Goal: Information Seeking & Learning: Learn about a topic

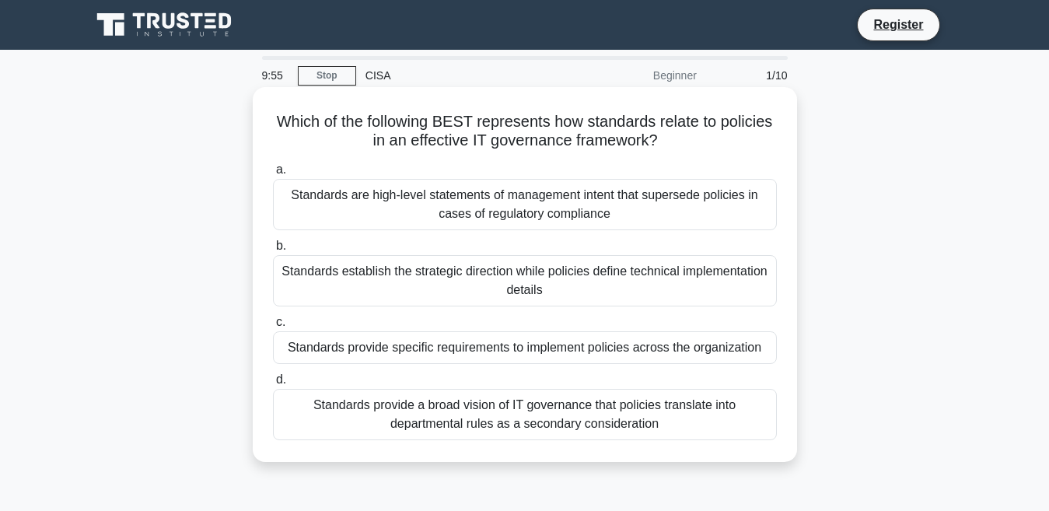
click at [516, 222] on div "Standards are high-level statements of management intent that supersede policie…" at bounding box center [525, 204] width 504 height 51
click at [273, 175] on input "a. Standards are high-level statements of management intent that supersede poli…" at bounding box center [273, 170] width 0 height 10
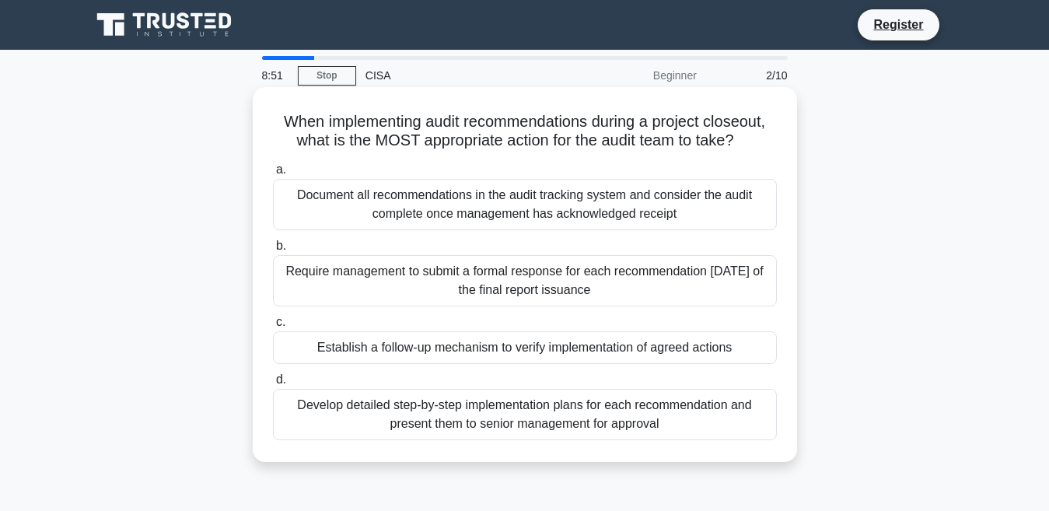
click at [332, 134] on h5 "When implementing audit recommendations during a project closeout, what is the …" at bounding box center [524, 131] width 507 height 39
click at [404, 198] on div "Document all recommendations in the audit tracking system and consider the audi…" at bounding box center [525, 204] width 504 height 51
click at [273, 175] on input "a. Document all recommendations in the audit tracking system and consider the a…" at bounding box center [273, 170] width 0 height 10
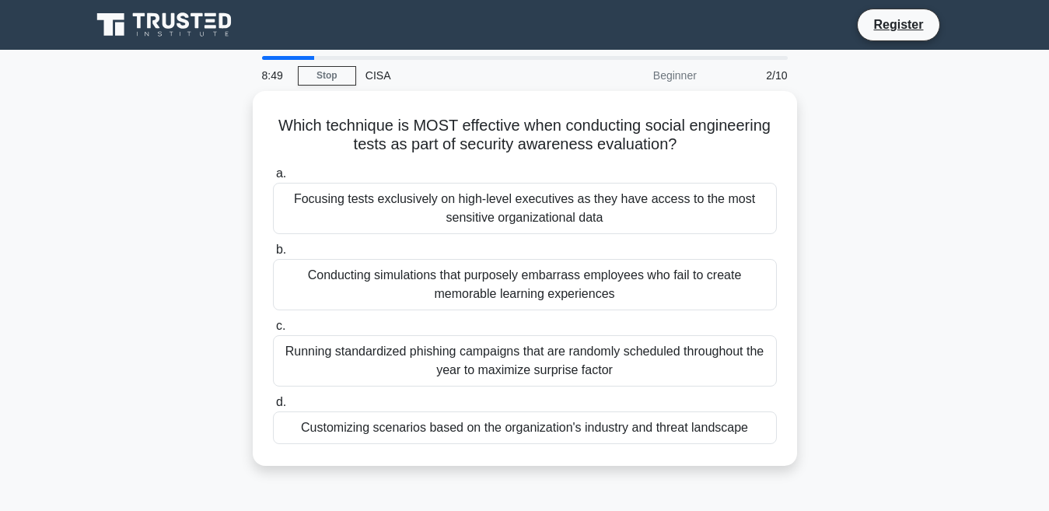
click at [404, 198] on div "Focusing tests exclusively on high-level executives as they have access to the …" at bounding box center [525, 208] width 504 height 51
click at [273, 179] on input "a. Focusing tests exclusively on high-level executives as they have access to t…" at bounding box center [273, 174] width 0 height 10
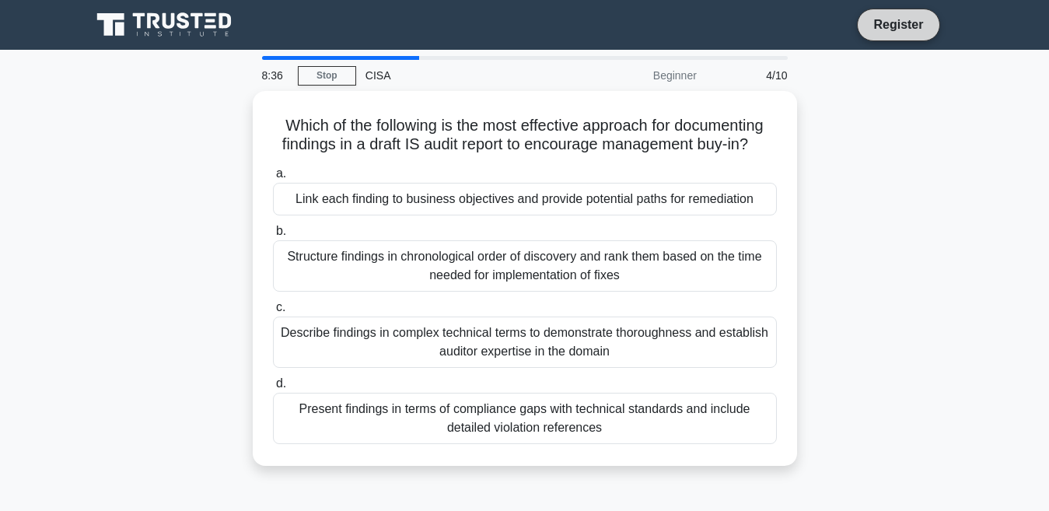
click at [865, 30] on link "Register" at bounding box center [898, 24] width 68 height 19
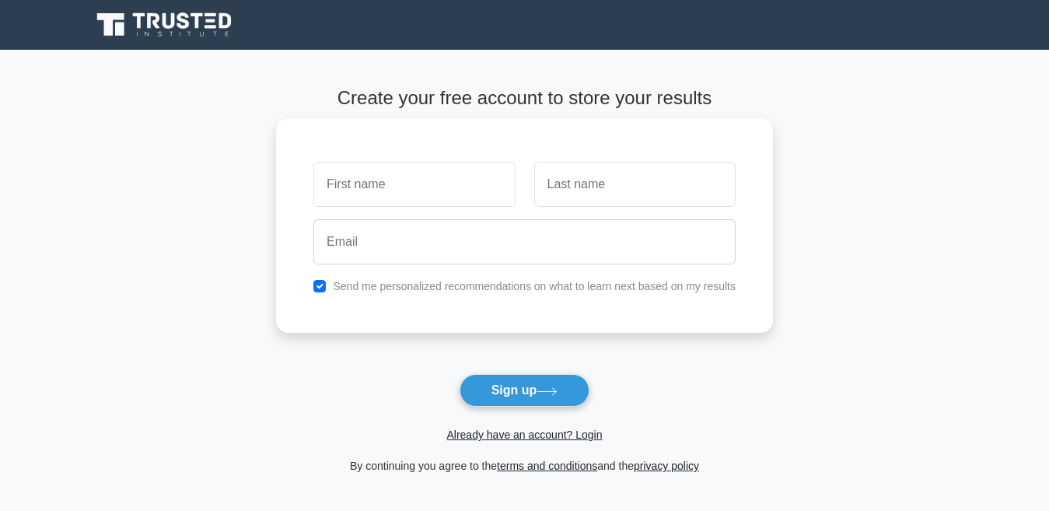
type input "m"
type input "[DEMOGRAPHIC_DATA]"
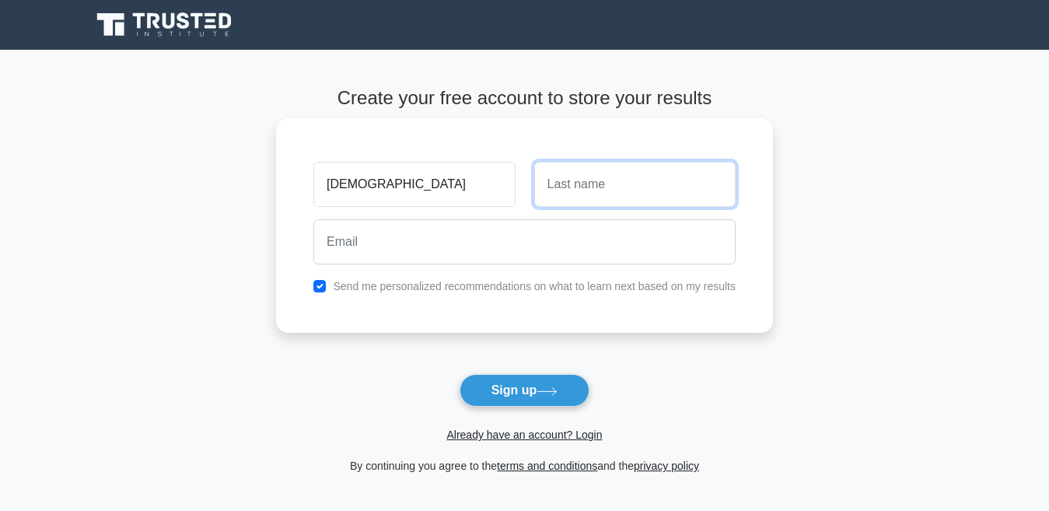
click at [564, 176] on input "text" at bounding box center [634, 184] width 201 height 45
type input "i"
type input "Ibrahim Danmusa"
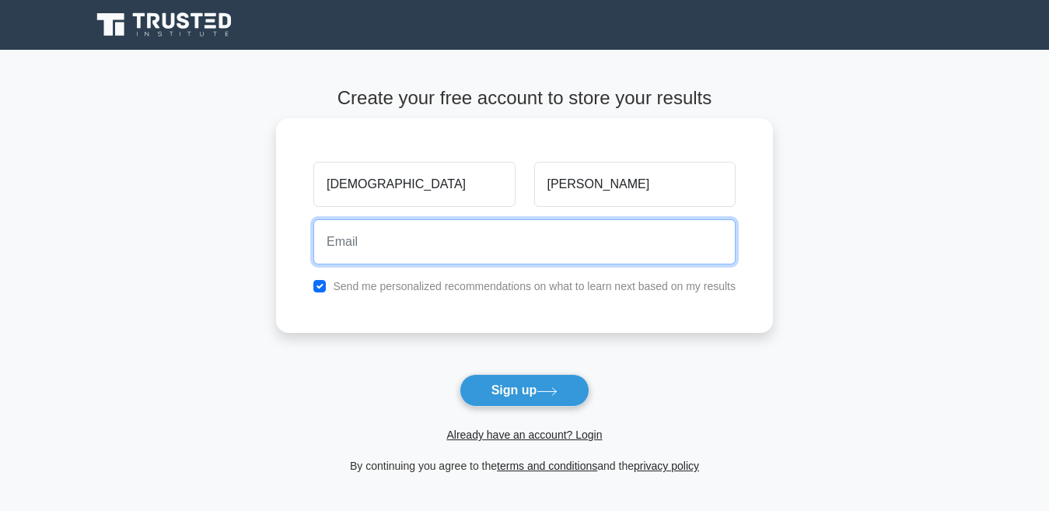
click at [463, 251] on input "email" at bounding box center [524, 241] width 422 height 45
type input "muhammadibrahimdanmusa2020@gmail.com"
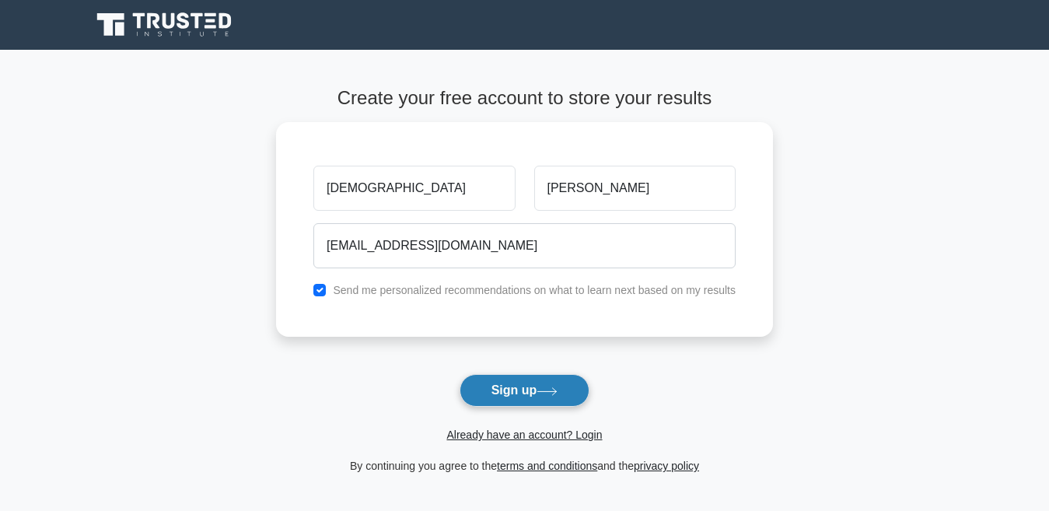
click at [527, 397] on button "Sign up" at bounding box center [525, 390] width 131 height 33
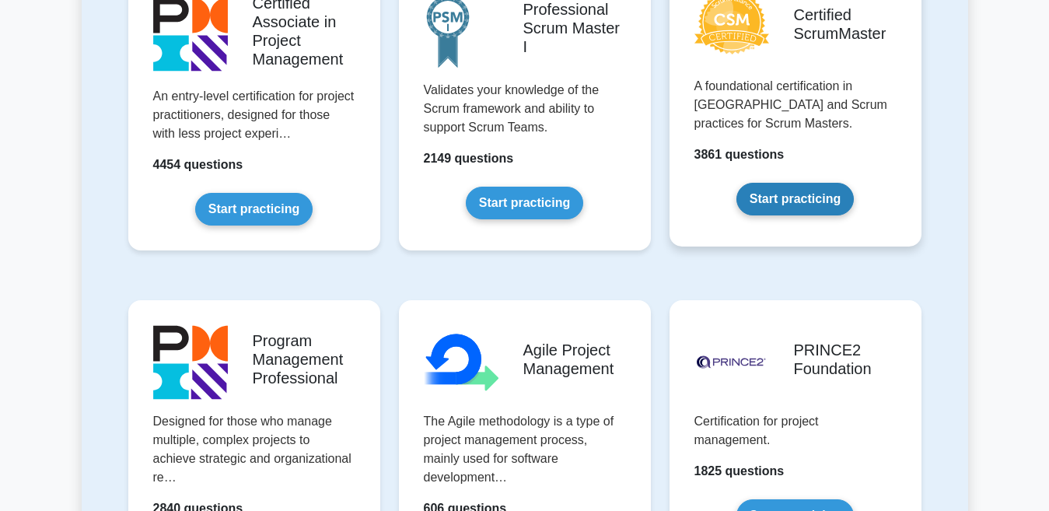
scroll to position [747, 0]
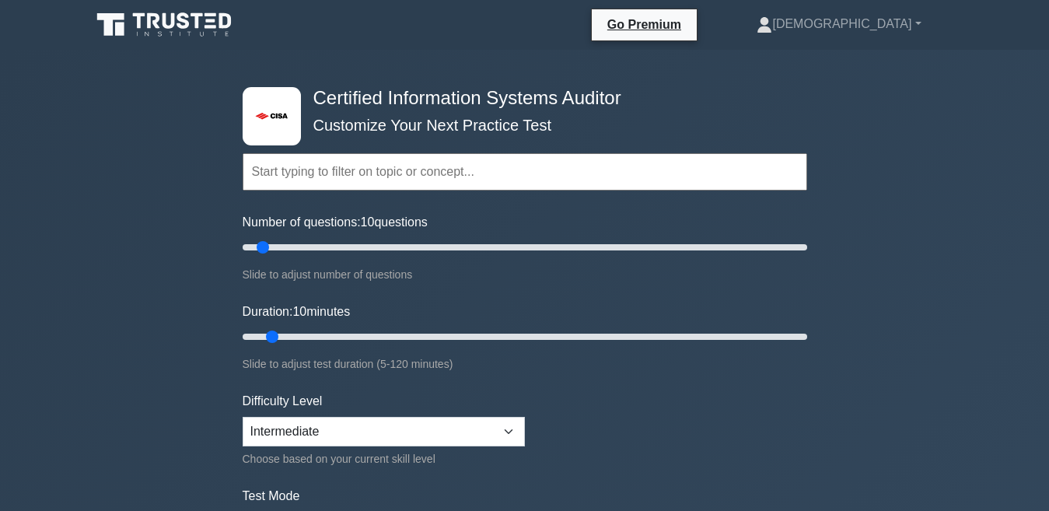
click at [388, 182] on input "text" at bounding box center [525, 171] width 565 height 37
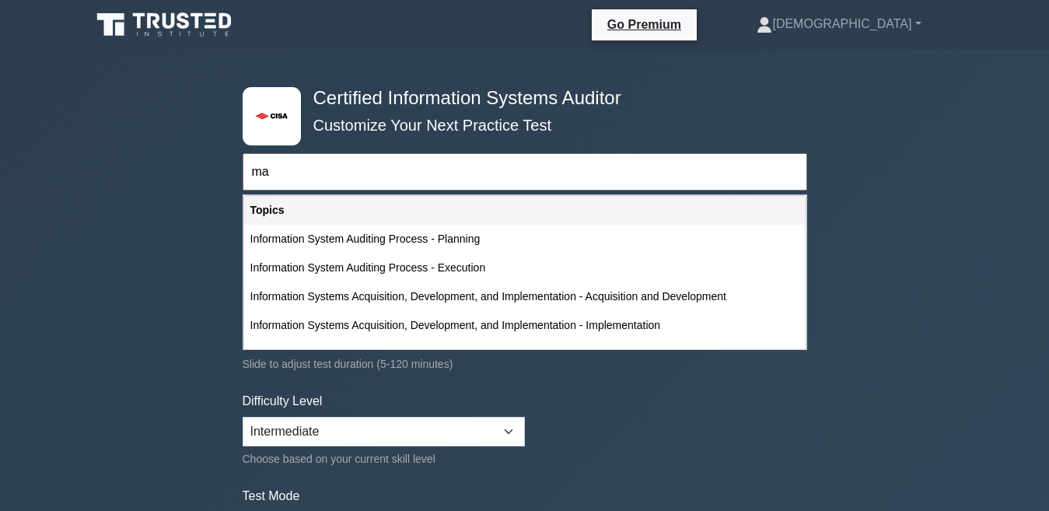
type input "m"
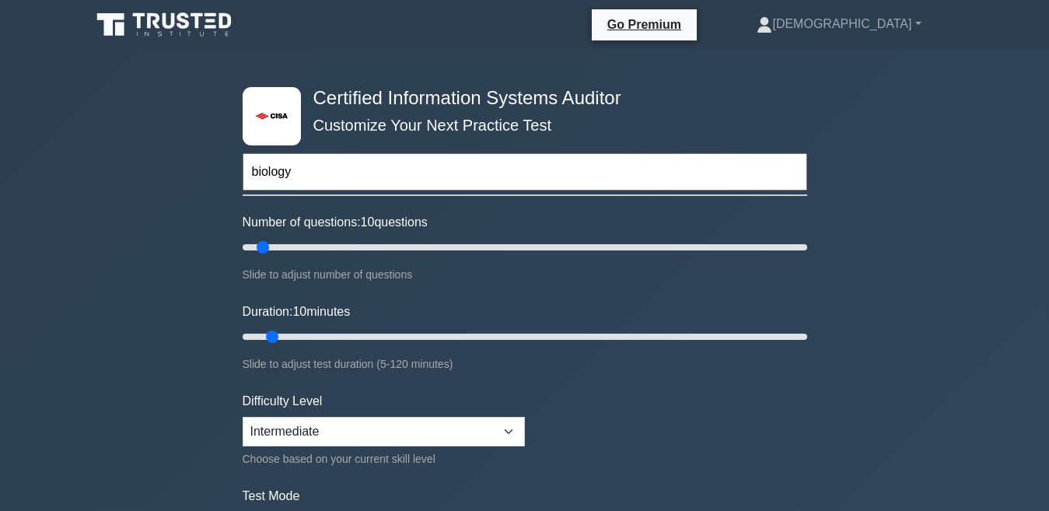
type input "biology"
drag, startPoint x: 266, startPoint y: 246, endPoint x: 408, endPoint y: 248, distance: 142.3
type input "60"
click at [408, 248] on input "Number of questions: 60 questions" at bounding box center [525, 247] width 565 height 19
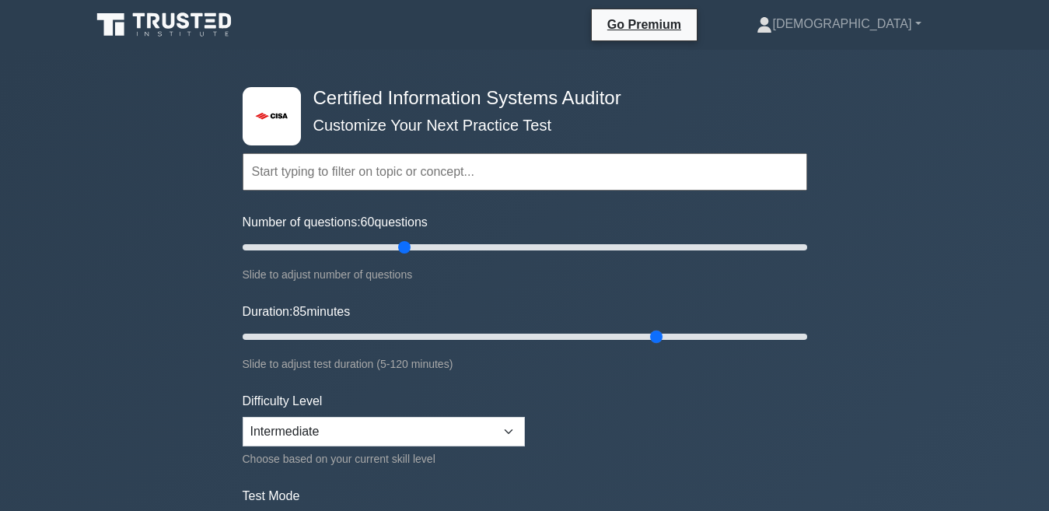
drag, startPoint x: 275, startPoint y: 338, endPoint x: 653, endPoint y: 355, distance: 379.1
type input "90"
click at [653, 346] on input "Duration: 85 minutes" at bounding box center [525, 336] width 565 height 19
click at [517, 422] on select "Beginner Intermediate Expert" at bounding box center [384, 432] width 282 height 30
click at [243, 417] on select "Beginner Intermediate Expert" at bounding box center [384, 432] width 282 height 30
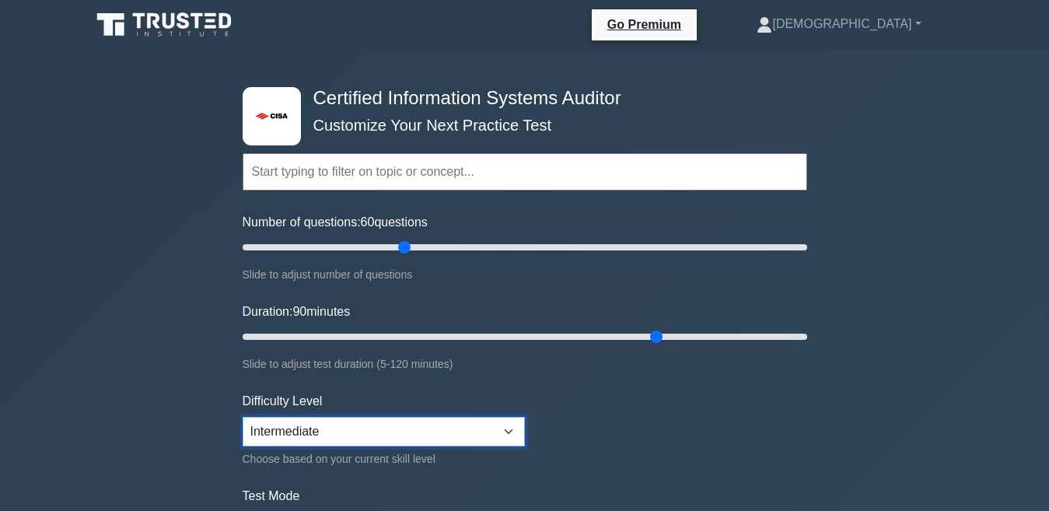
select select "expert"
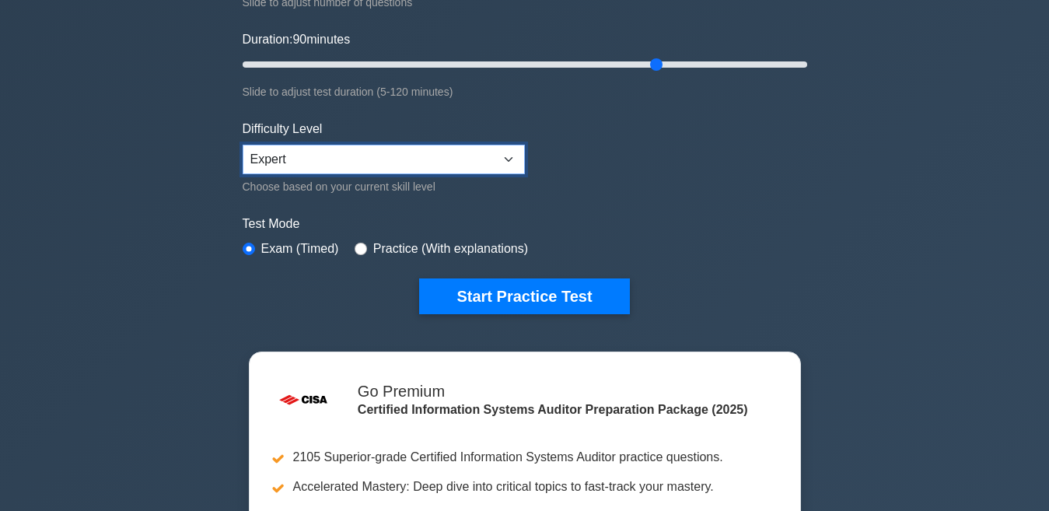
scroll to position [301, 0]
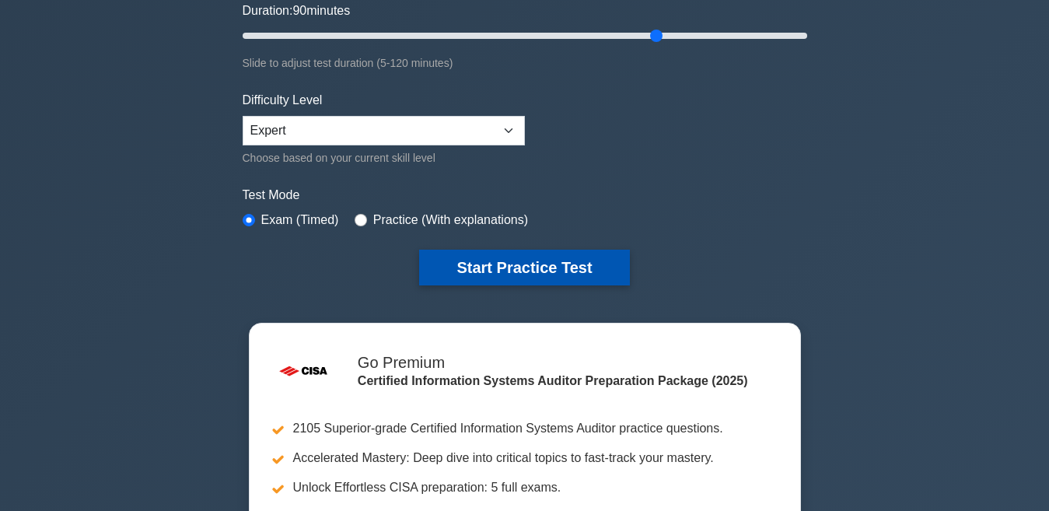
click at [530, 268] on button "Start Practice Test" at bounding box center [524, 268] width 210 height 36
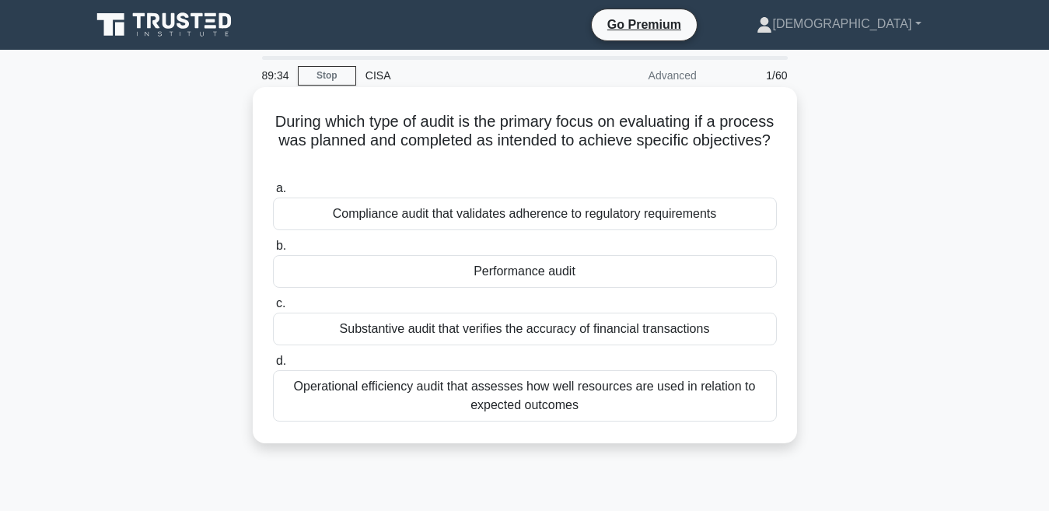
click at [600, 219] on div "Compliance audit that validates adherence to regulatory requirements" at bounding box center [525, 214] width 504 height 33
click at [273, 194] on input "a. Compliance audit that validates adherence to regulatory requirements" at bounding box center [273, 189] width 0 height 10
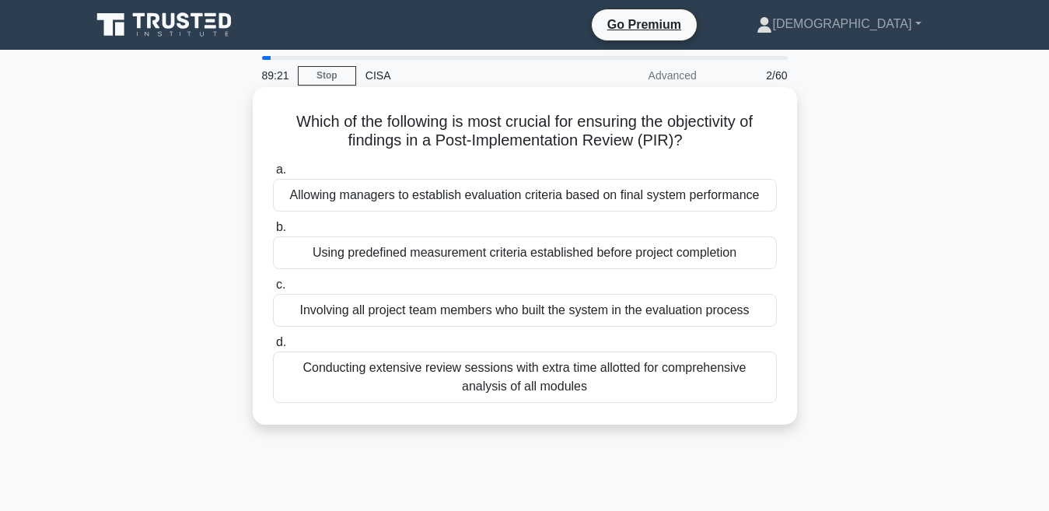
click at [444, 257] on div "Using predefined measurement criteria established before project completion" at bounding box center [525, 252] width 504 height 33
click at [273, 233] on input "b. Using predefined measurement criteria established before project completion" at bounding box center [273, 227] width 0 height 10
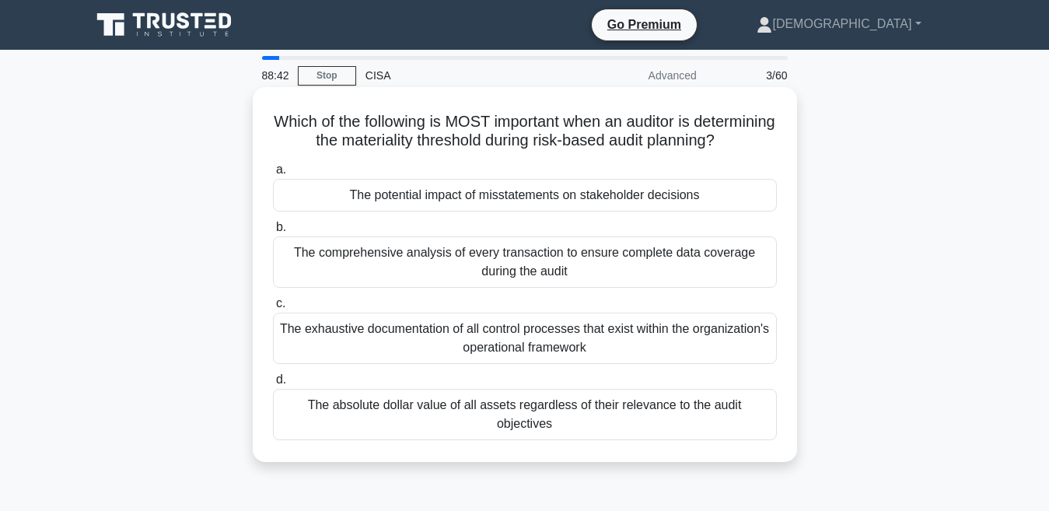
click at [471, 266] on div "The comprehensive analysis of every transaction to ensure complete data coverag…" at bounding box center [525, 261] width 504 height 51
click at [273, 233] on input "b. The comprehensive analysis of every transaction to ensure complete data cove…" at bounding box center [273, 227] width 0 height 10
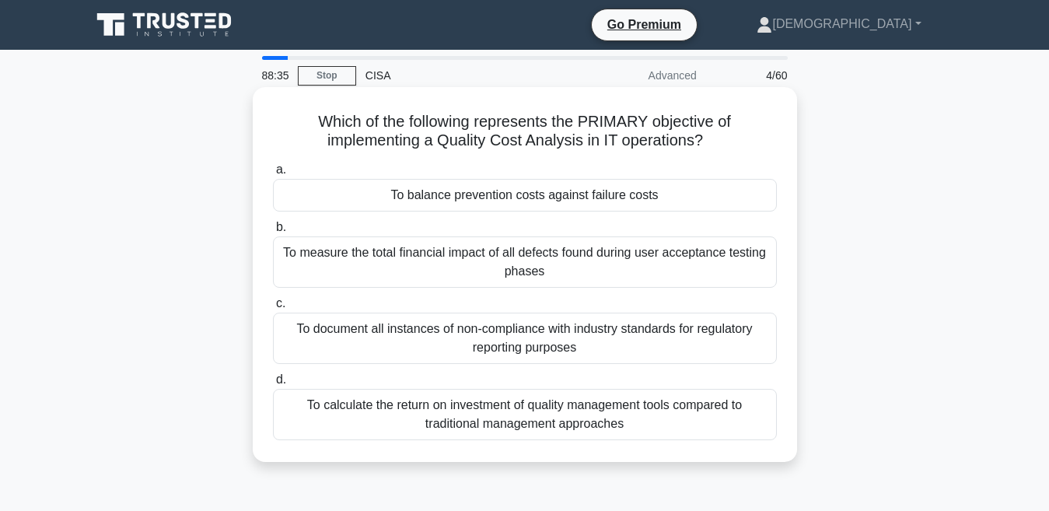
click at [464, 329] on div "To document all instances of non-compliance with industry standards for regulat…" at bounding box center [525, 338] width 504 height 51
click at [273, 309] on input "c. To document all instances of non-compliance with industry standards for regu…" at bounding box center [273, 304] width 0 height 10
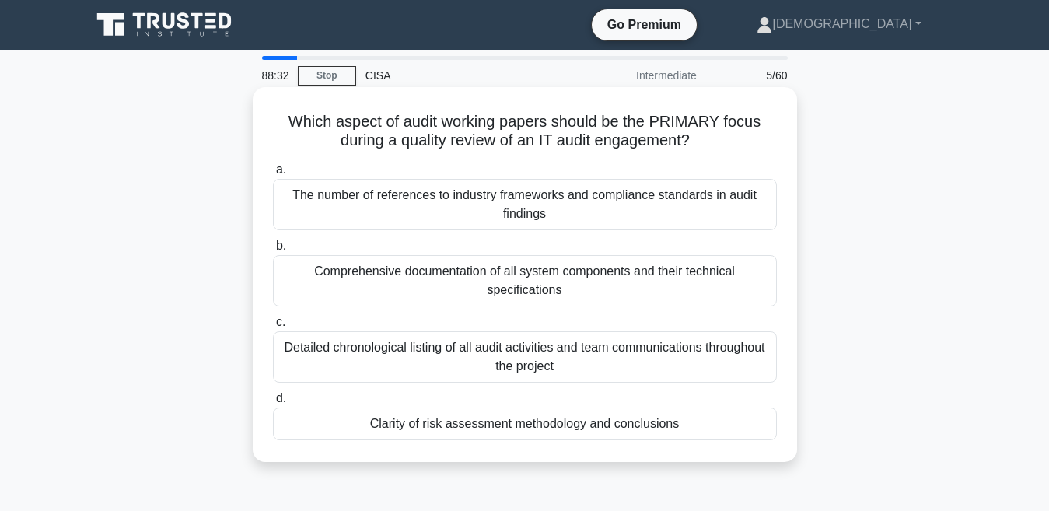
click at [453, 246] on label "b. Comprehensive documentation of all system components and their technical spe…" at bounding box center [525, 271] width 504 height 70
click at [273, 246] on input "b. Comprehensive documentation of all system components and their technical spe…" at bounding box center [273, 246] width 0 height 10
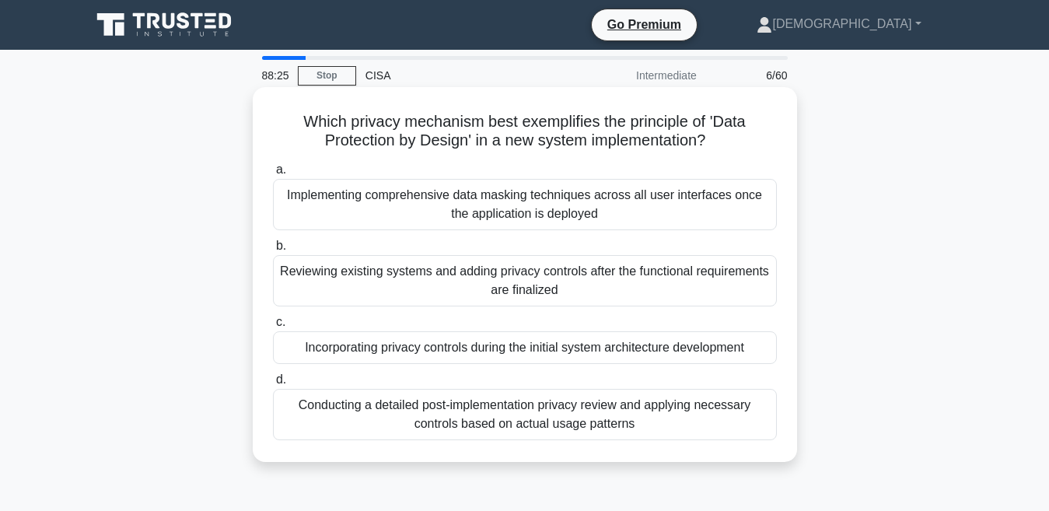
click at [472, 345] on div "Incorporating privacy controls during the initial system architecture developme…" at bounding box center [525, 347] width 504 height 33
click at [273, 327] on input "c. Incorporating privacy controls during the initial system architecture develo…" at bounding box center [273, 322] width 0 height 10
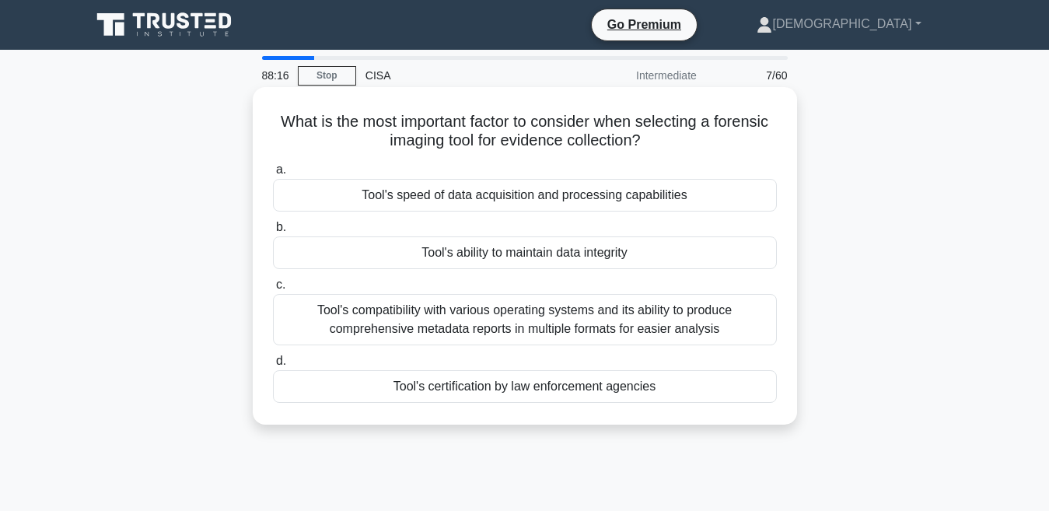
drag, startPoint x: 609, startPoint y: 233, endPoint x: 566, endPoint y: 220, distance: 44.5
click at [566, 220] on label "b. Tool's ability to maintain data integrity" at bounding box center [525, 243] width 504 height 51
click at [273, 222] on input "b. Tool's ability to maintain data integrity" at bounding box center [273, 227] width 0 height 10
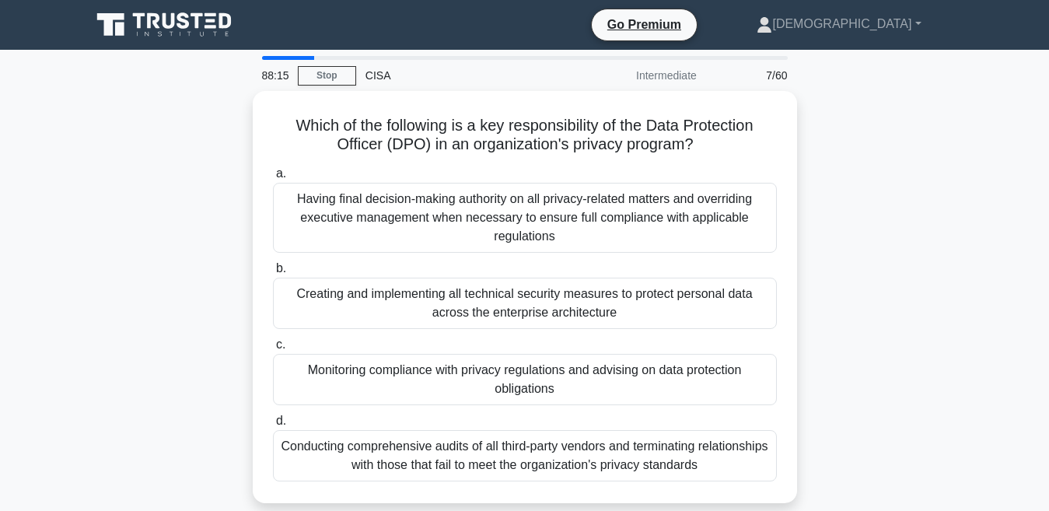
click at [566, 220] on div "Having final decision-making authority on all privacy-related matters and overr…" at bounding box center [525, 218] width 504 height 70
click at [273, 179] on input "a. Having final decision-making authority on all privacy-related matters and ov…" at bounding box center [273, 174] width 0 height 10
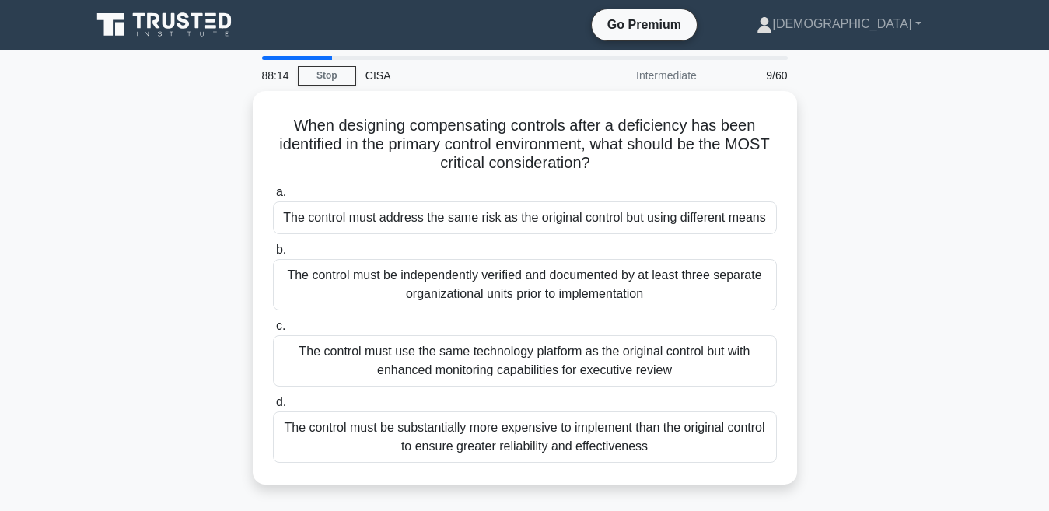
click at [566, 220] on div "The control must address the same risk as the original control but using differ…" at bounding box center [525, 217] width 504 height 33
click at [273, 198] on input "a. The control must address the same risk as the original control but using dif…" at bounding box center [273, 192] width 0 height 10
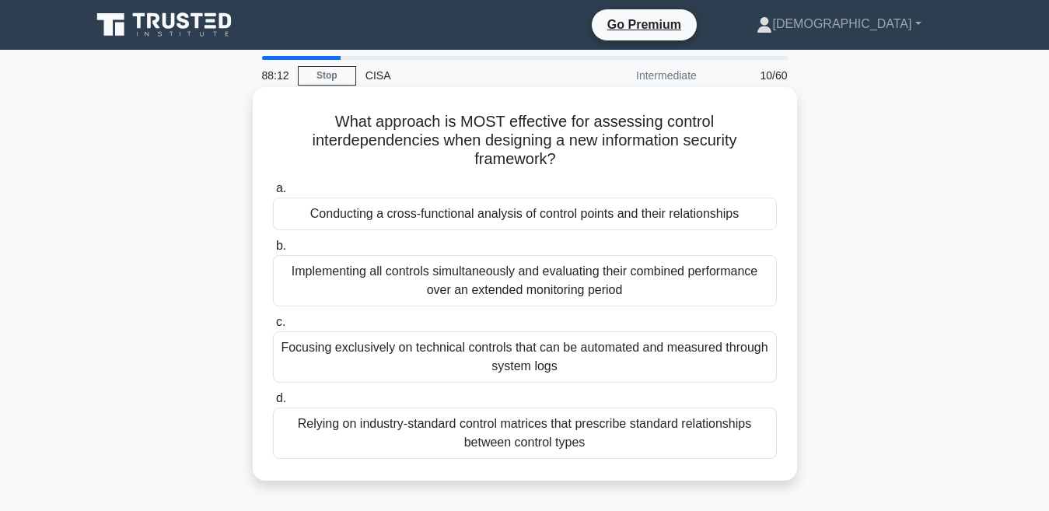
click at [549, 268] on div "Implementing all controls simultaneously and evaluating their combined performa…" at bounding box center [525, 280] width 504 height 51
click at [273, 251] on input "b. Implementing all controls simultaneously and evaluating their combined perfo…" at bounding box center [273, 246] width 0 height 10
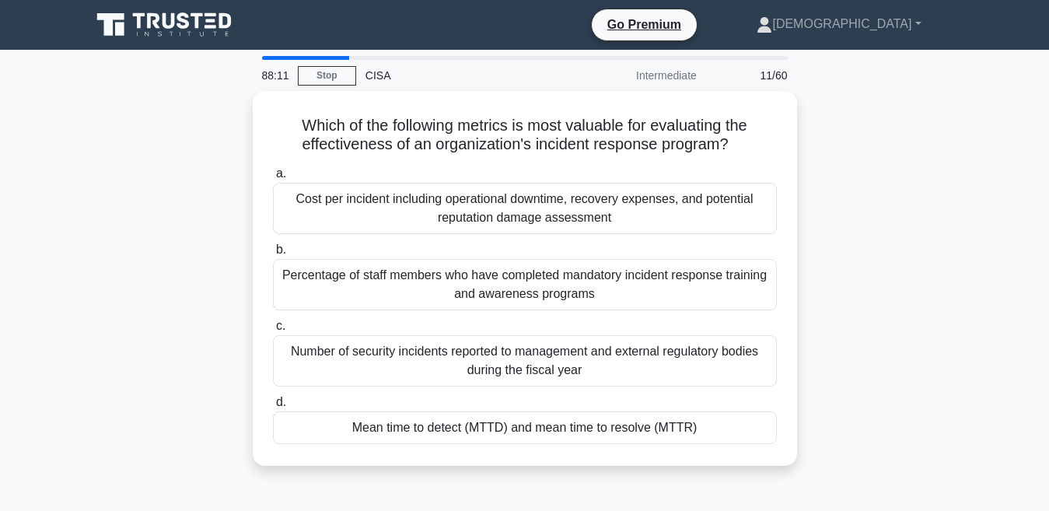
click at [549, 268] on div "Percentage of staff members who have completed mandatory incident response trai…" at bounding box center [525, 284] width 504 height 51
click at [273, 255] on input "b. Percentage of staff members who have completed mandatory incident response t…" at bounding box center [273, 250] width 0 height 10
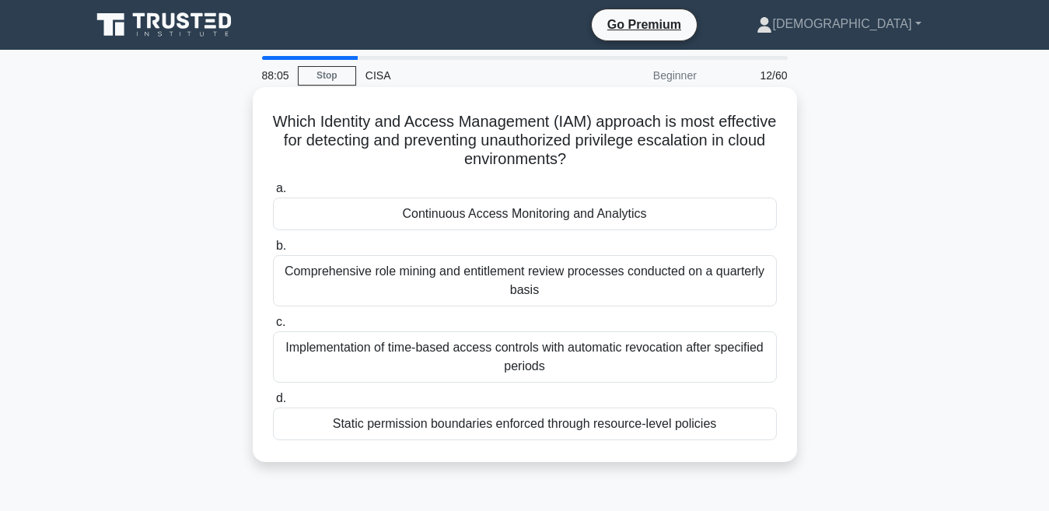
click at [513, 340] on div "Implementation of time-based access controls with automatic revocation after sp…" at bounding box center [525, 356] width 504 height 51
click at [273, 327] on input "c. Implementation of time-based access controls with automatic revocation after…" at bounding box center [273, 322] width 0 height 10
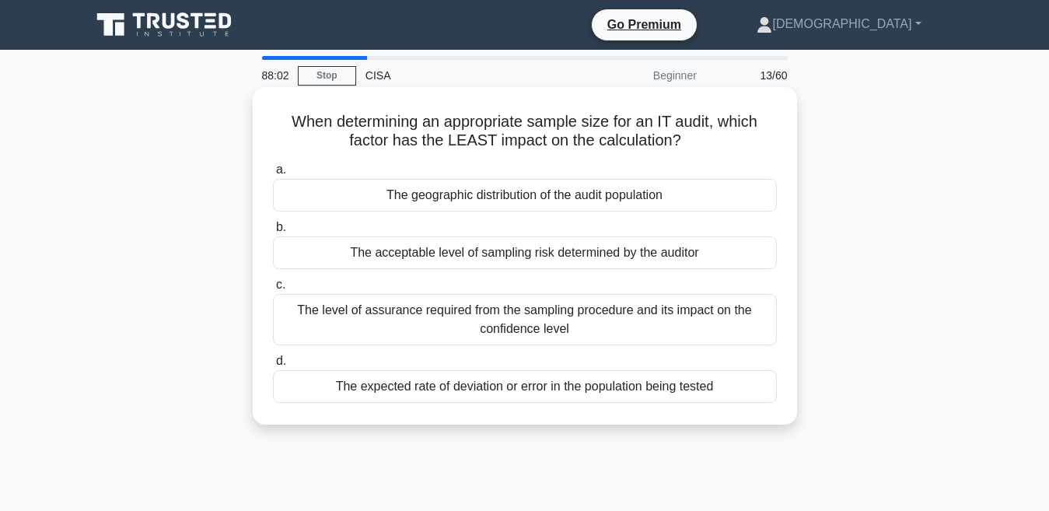
click at [486, 215] on div "a. The geographic distribution of the audit population b. The acceptable level …" at bounding box center [525, 281] width 523 height 249
click at [471, 178] on label "a. The geographic distribution of the audit population" at bounding box center [525, 185] width 504 height 51
click at [273, 175] on input "a. The geographic distribution of the audit population" at bounding box center [273, 170] width 0 height 10
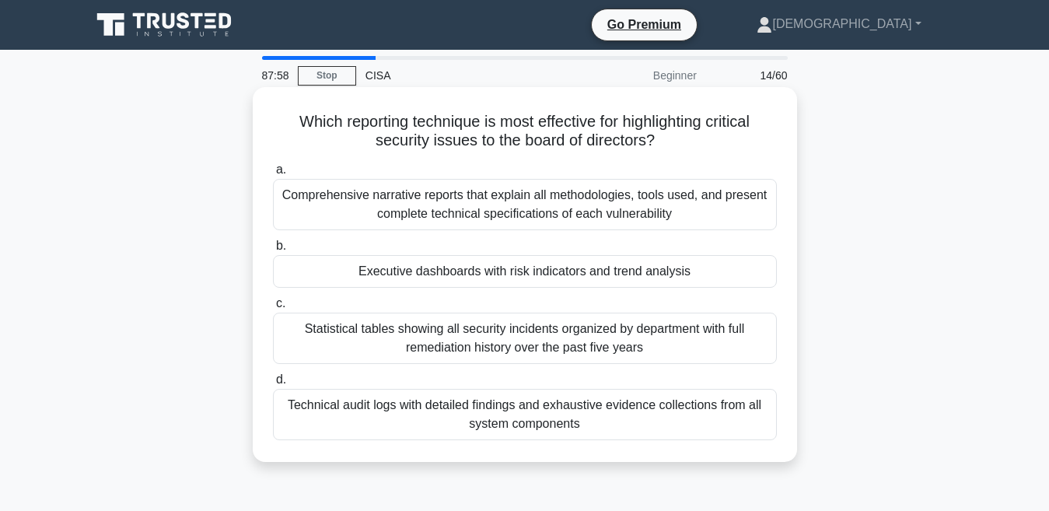
click at [511, 252] on label "b. Executive dashboards with risk indicators and trend analysis" at bounding box center [525, 261] width 504 height 51
click at [273, 251] on input "b. Executive dashboards with risk indicators and trend analysis" at bounding box center [273, 246] width 0 height 10
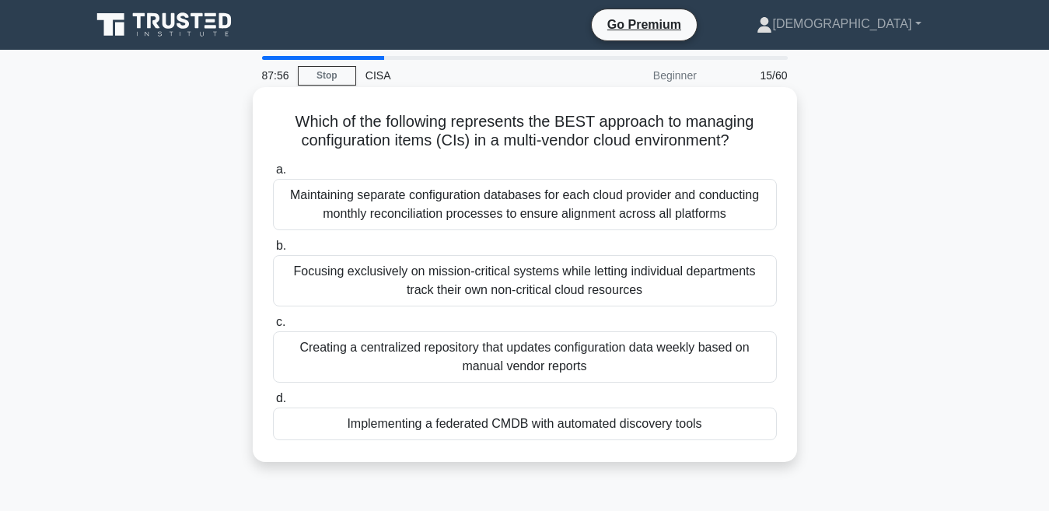
click at [550, 275] on div "Focusing exclusively on mission-critical systems while letting individual depar…" at bounding box center [525, 280] width 504 height 51
click at [273, 251] on input "b. Focusing exclusively on mission-critical systems while letting individual de…" at bounding box center [273, 246] width 0 height 10
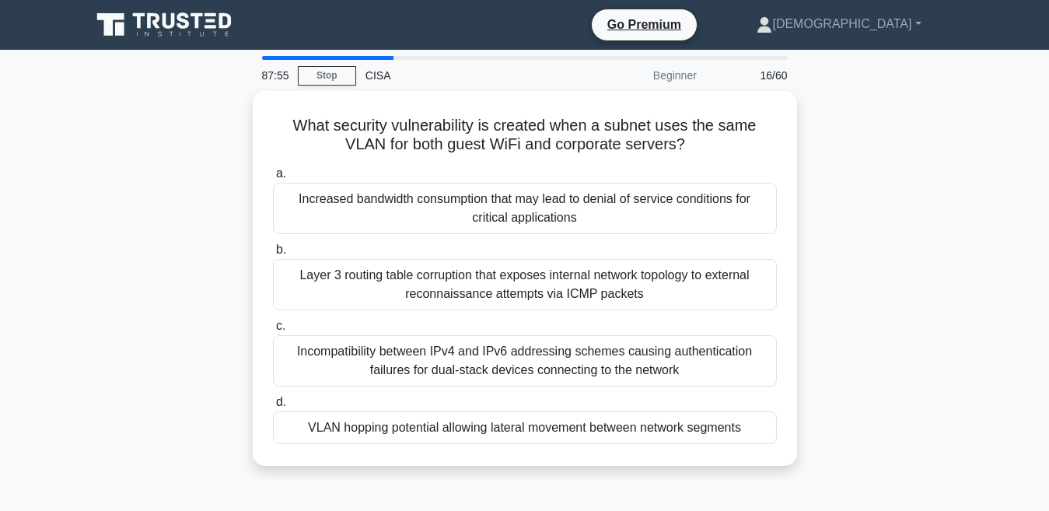
click at [550, 275] on div "Layer 3 routing table corruption that exposes internal network topology to exte…" at bounding box center [525, 284] width 504 height 51
click at [273, 255] on input "b. Layer 3 routing table corruption that exposes internal network topology to e…" at bounding box center [273, 250] width 0 height 10
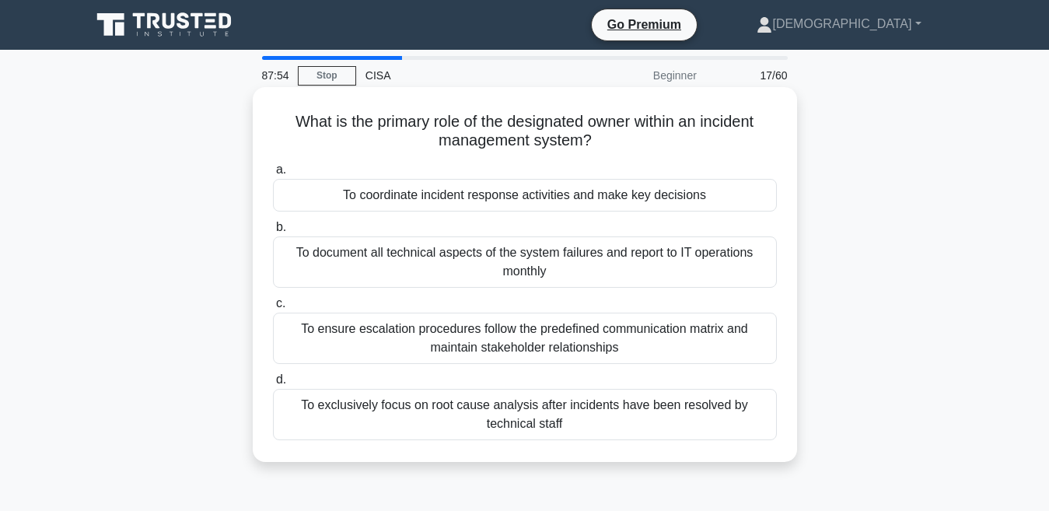
click at [425, 327] on div "To ensure escalation procedures follow the predefined communication matrix and …" at bounding box center [525, 338] width 504 height 51
click at [273, 309] on input "c. To ensure escalation procedures follow the predefined communication matrix a…" at bounding box center [273, 304] width 0 height 10
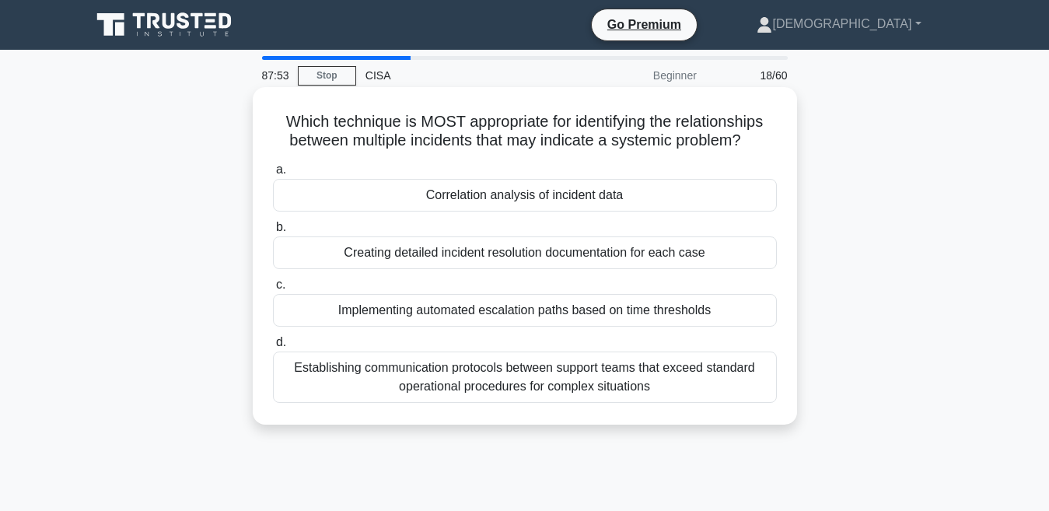
click at [478, 229] on label "b. Creating detailed incident resolution documentation for each case" at bounding box center [525, 243] width 504 height 51
click at [273, 229] on input "b. Creating detailed incident resolution documentation for each case" at bounding box center [273, 227] width 0 height 10
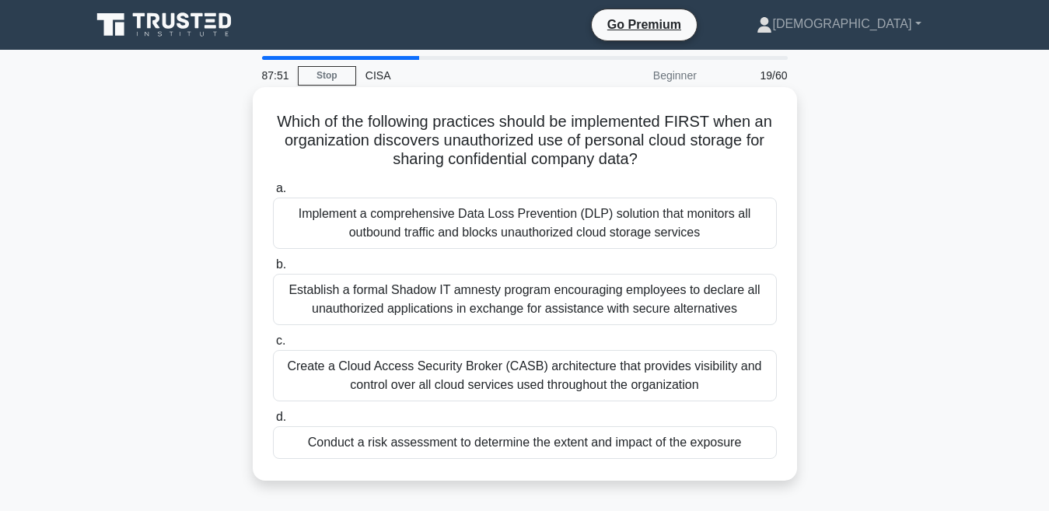
click at [421, 360] on div "Create a Cloud Access Security Broker (CASB) architecture that provides visibil…" at bounding box center [525, 375] width 504 height 51
click at [273, 346] on input "c. Create a Cloud Access Security Broker (CASB) architecture that provides visi…" at bounding box center [273, 341] width 0 height 10
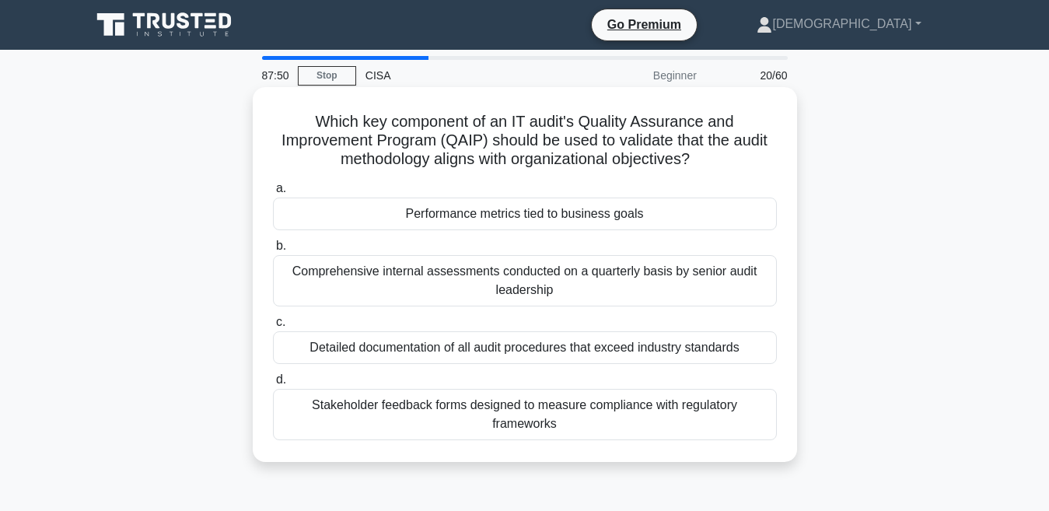
click at [378, 394] on div "Stakeholder feedback forms designed to measure compliance with regulatory frame…" at bounding box center [525, 414] width 504 height 51
click at [273, 385] on input "d. Stakeholder feedback forms designed to measure compliance with regulatory fr…" at bounding box center [273, 380] width 0 height 10
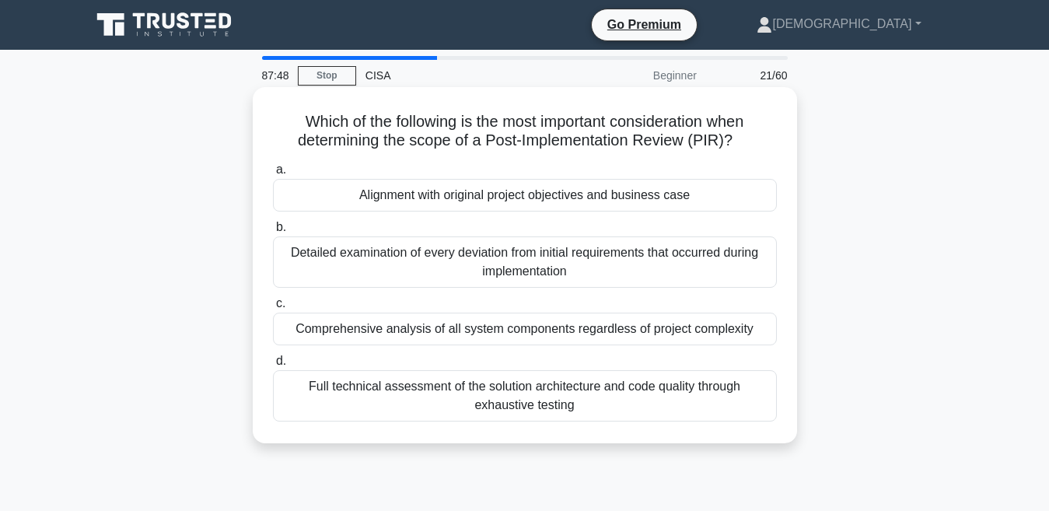
click at [521, 235] on label "b. Detailed examination of every deviation from initial requirements that occur…" at bounding box center [525, 253] width 504 height 70
click at [273, 233] on input "b. Detailed examination of every deviation from initial requirements that occur…" at bounding box center [273, 227] width 0 height 10
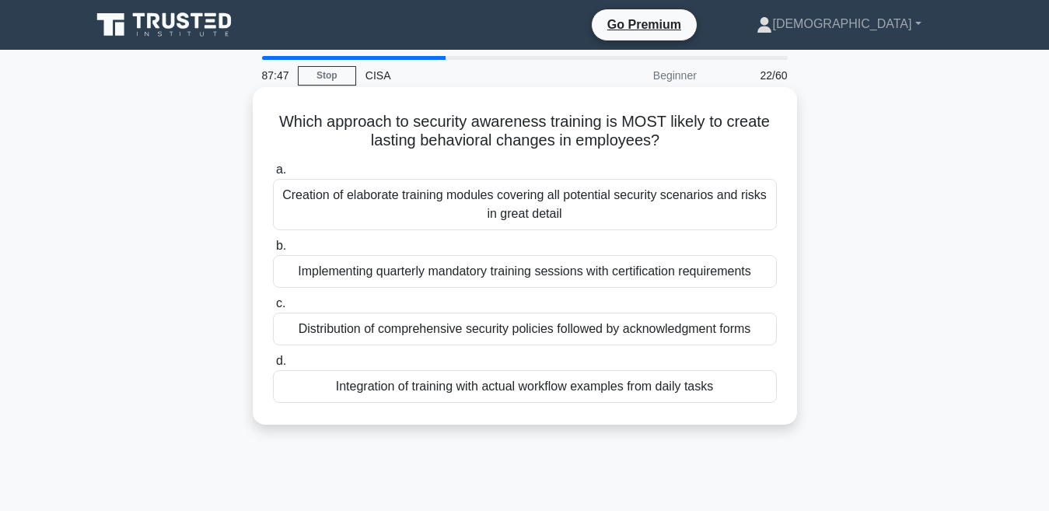
click at [599, 280] on div "Implementing quarterly mandatory training sessions with certification requireme…" at bounding box center [525, 271] width 504 height 33
click at [273, 251] on input "b. Implementing quarterly mandatory training sessions with certification requir…" at bounding box center [273, 246] width 0 height 10
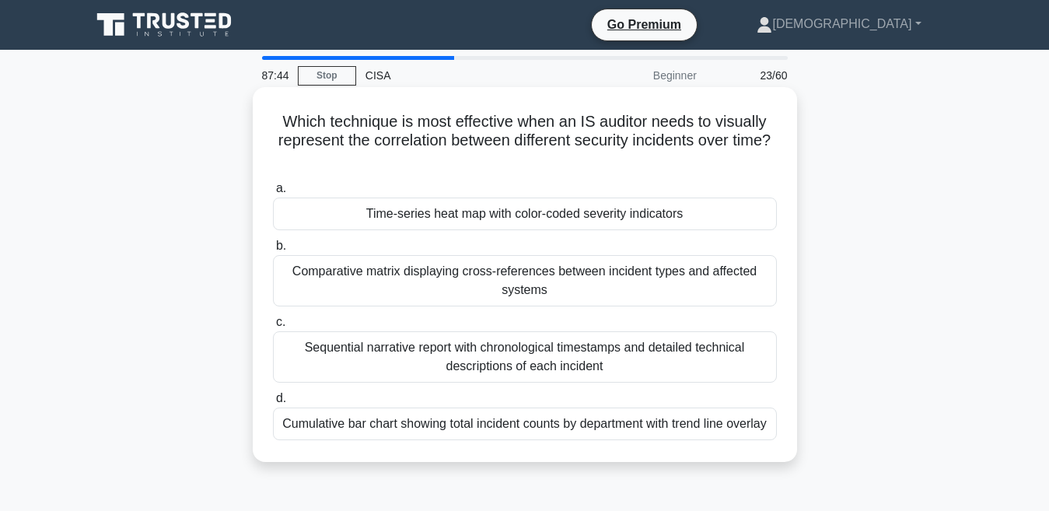
click at [485, 366] on div "Sequential narrative report with chronological timestamps and detailed technica…" at bounding box center [525, 356] width 504 height 51
click at [273, 327] on input "c. Sequential narrative report with chronological timestamps and detailed techn…" at bounding box center [273, 322] width 0 height 10
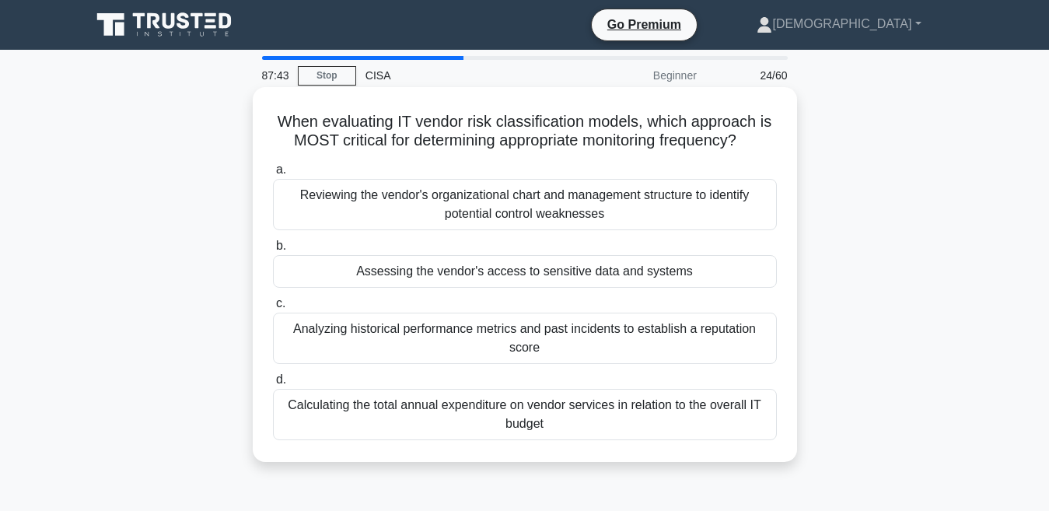
click at [616, 400] on div "Calculating the total annual expenditure on vendor services in relation to the …" at bounding box center [525, 414] width 504 height 51
click at [273, 385] on input "d. Calculating the total annual expenditure on vendor services in relation to t…" at bounding box center [273, 380] width 0 height 10
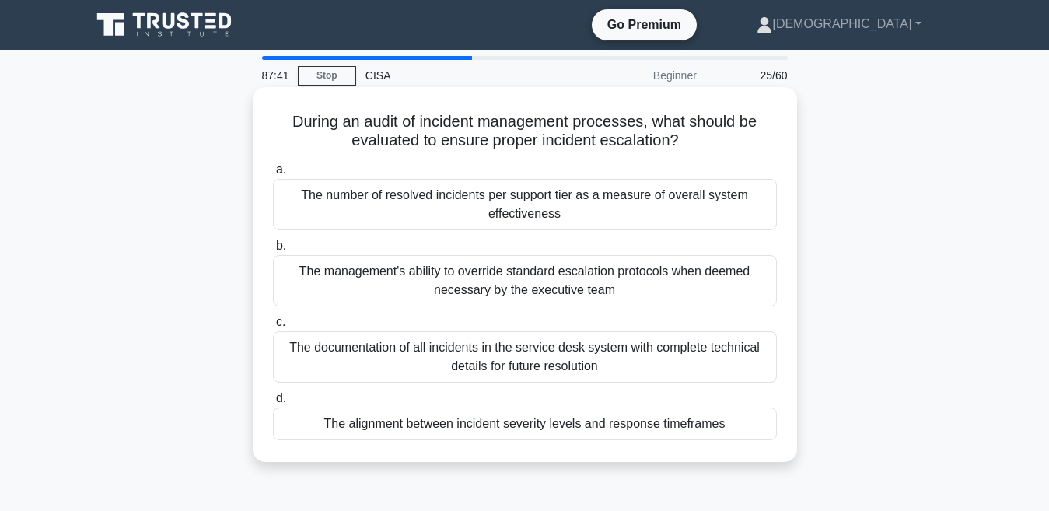
click at [484, 199] on div "The number of resolved incidents per support tier as a measure of overall syste…" at bounding box center [525, 204] width 504 height 51
click at [273, 175] on input "a. The number of resolved incidents per support tier as a measure of overall sy…" at bounding box center [273, 170] width 0 height 10
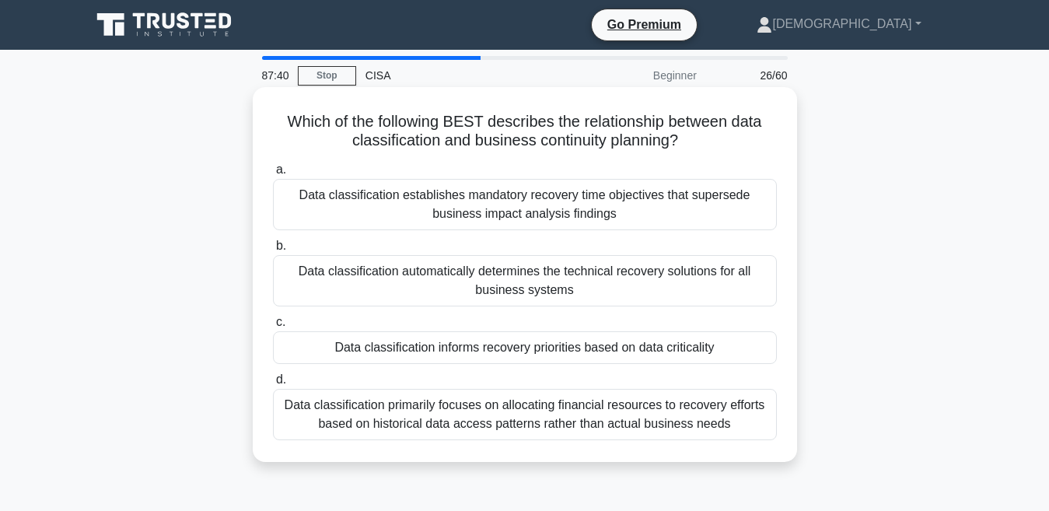
click at [432, 254] on label "b. Data classification automatically determines the technical recovery solution…" at bounding box center [525, 271] width 504 height 70
click at [273, 251] on input "b. Data classification automatically determines the technical recovery solution…" at bounding box center [273, 246] width 0 height 10
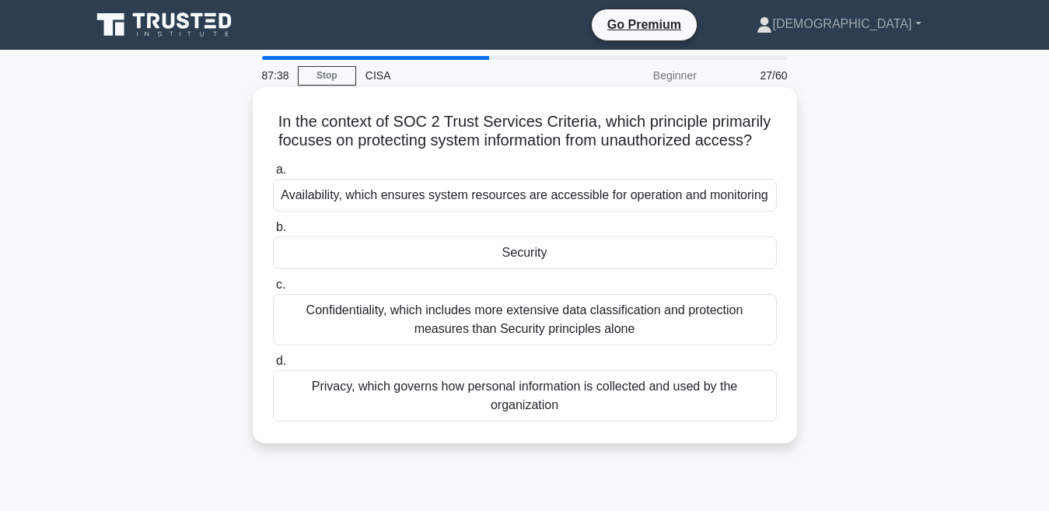
click at [552, 266] on div "Security" at bounding box center [525, 252] width 504 height 33
click at [273, 233] on input "b. Security" at bounding box center [273, 227] width 0 height 10
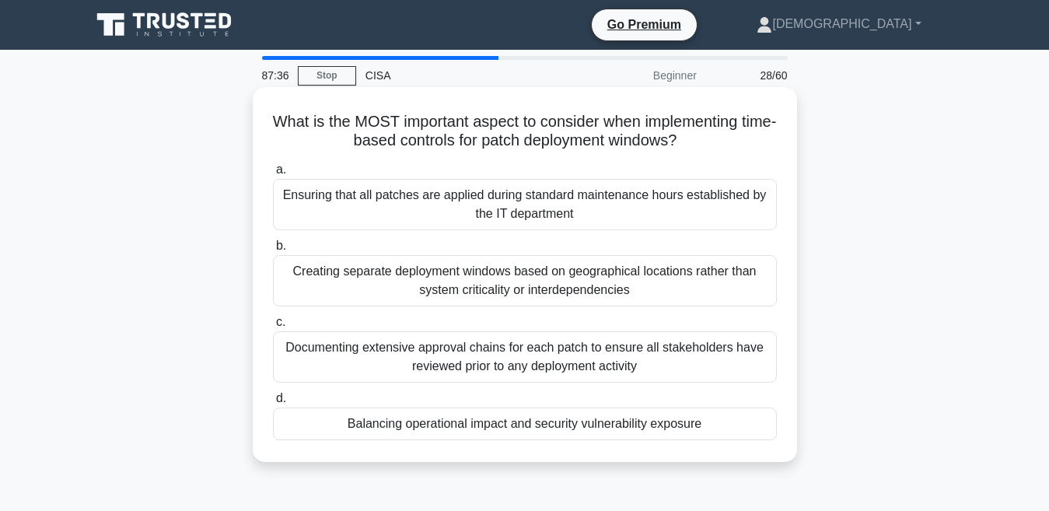
click at [478, 219] on div "Ensuring that all patches are applied during standard maintenance hours establi…" at bounding box center [525, 204] width 504 height 51
click at [273, 175] on input "a. Ensuring that all patches are applied during standard maintenance hours esta…" at bounding box center [273, 170] width 0 height 10
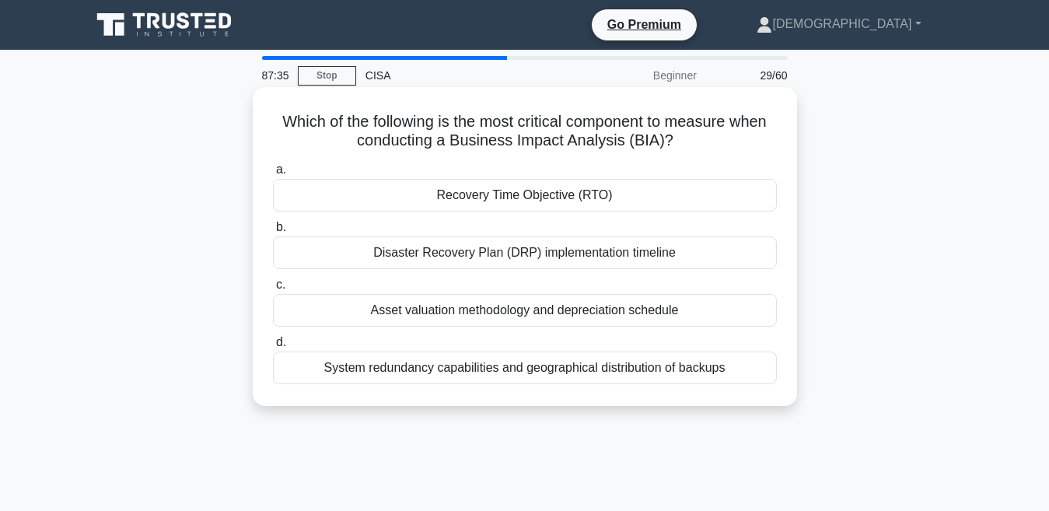
click at [383, 344] on label "d. System redundancy capabilities and geographical distribution of backups" at bounding box center [525, 358] width 504 height 51
click at [273, 344] on input "d. System redundancy capabilities and geographical distribution of backups" at bounding box center [273, 343] width 0 height 10
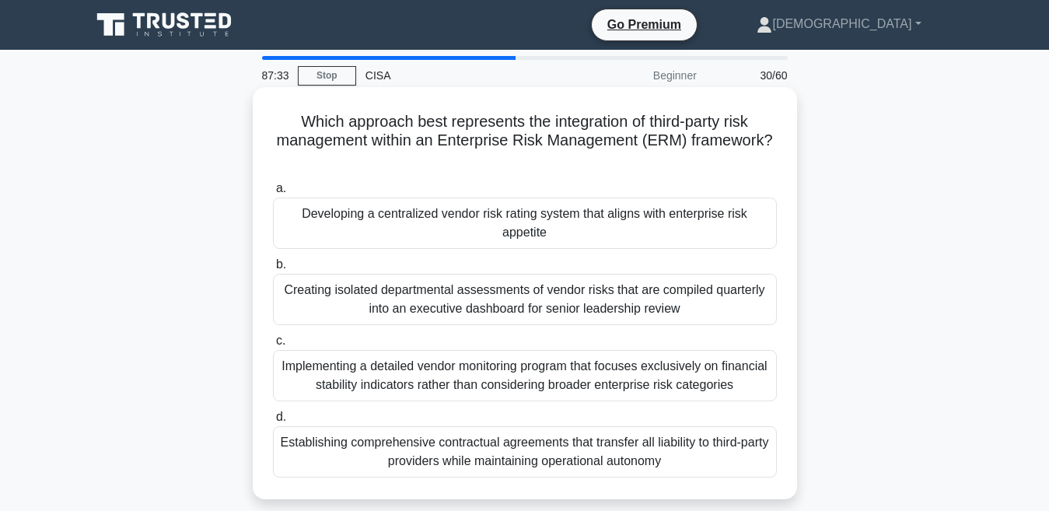
click at [440, 446] on div "Establishing comprehensive contractual agreements that transfer all liability t…" at bounding box center [525, 451] width 504 height 51
click at [273, 422] on input "d. Establishing comprehensive contractual agreements that transfer all liabilit…" at bounding box center [273, 417] width 0 height 10
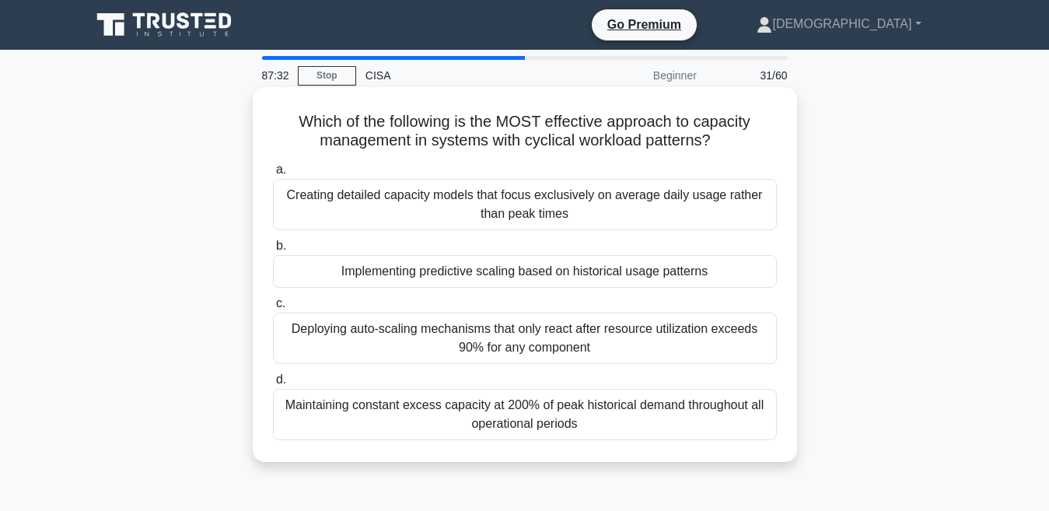
click at [438, 210] on div "Creating detailed capacity models that focus exclusively on average daily usage…" at bounding box center [525, 204] width 504 height 51
click at [273, 175] on input "a. Creating detailed capacity models that focus exclusively on average daily us…" at bounding box center [273, 170] width 0 height 10
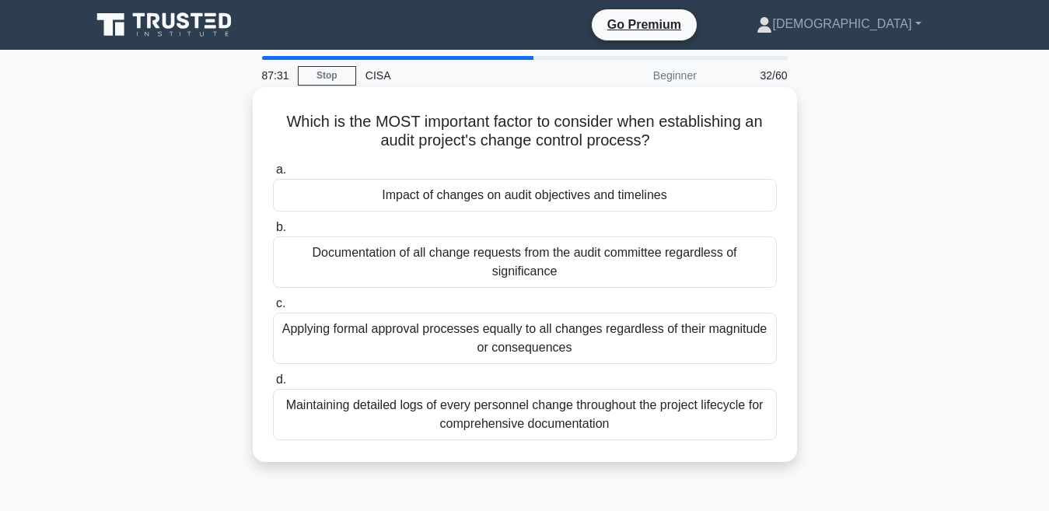
click at [492, 275] on div "Documentation of all change requests from the audit committee regardless of sig…" at bounding box center [525, 261] width 504 height 51
click at [273, 233] on input "b. Documentation of all change requests from the audit committee regardless of …" at bounding box center [273, 227] width 0 height 10
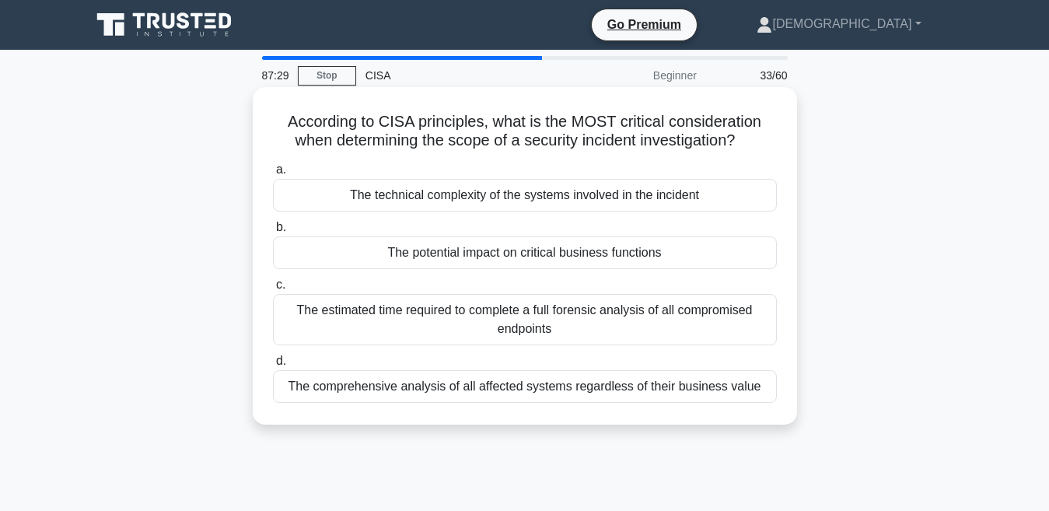
click at [555, 333] on div "The estimated time required to complete a full forensic analysis of all comprom…" at bounding box center [525, 319] width 504 height 51
click at [273, 290] on input "c. The estimated time required to complete a full forensic analysis of all comp…" at bounding box center [273, 285] width 0 height 10
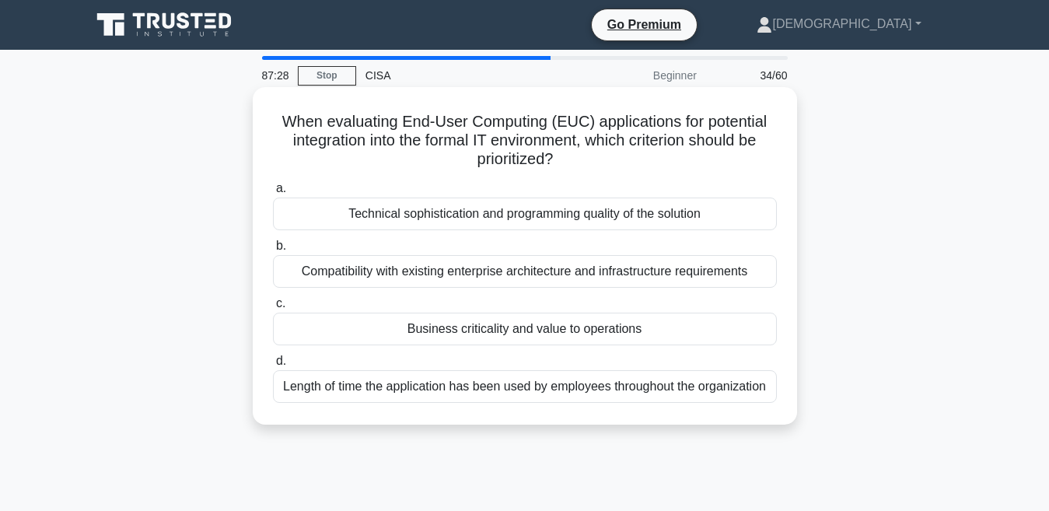
click at [520, 370] on label "d. Length of time the application has been used by employees throughout the org…" at bounding box center [525, 377] width 504 height 51
click at [273, 366] on input "d. Length of time the application has been used by employees throughout the org…" at bounding box center [273, 361] width 0 height 10
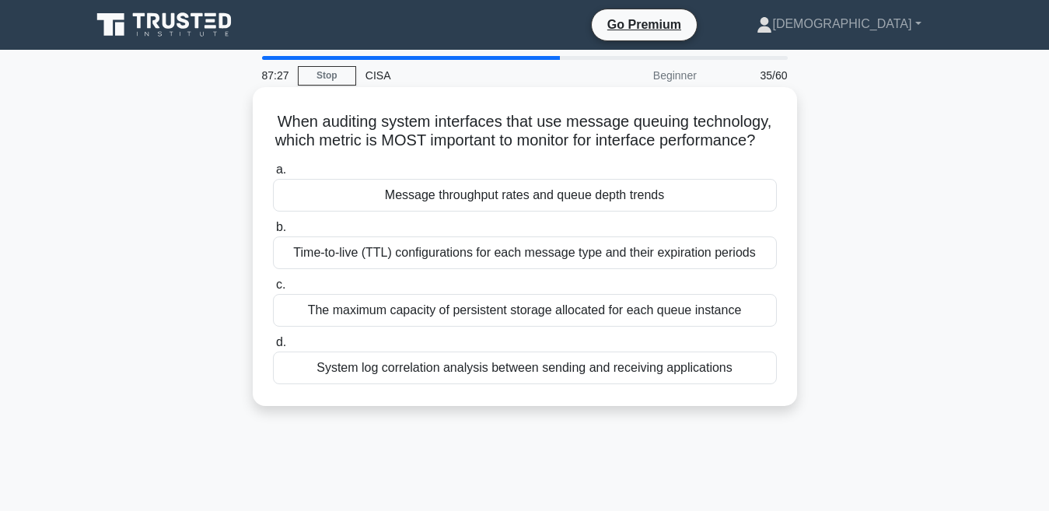
click at [645, 264] on div "Time-to-live (TTL) configurations for each message type and their expiration pe…" at bounding box center [525, 252] width 504 height 33
click at [273, 233] on input "b. Time-to-live (TTL) configurations for each message type and their expiration…" at bounding box center [273, 227] width 0 height 10
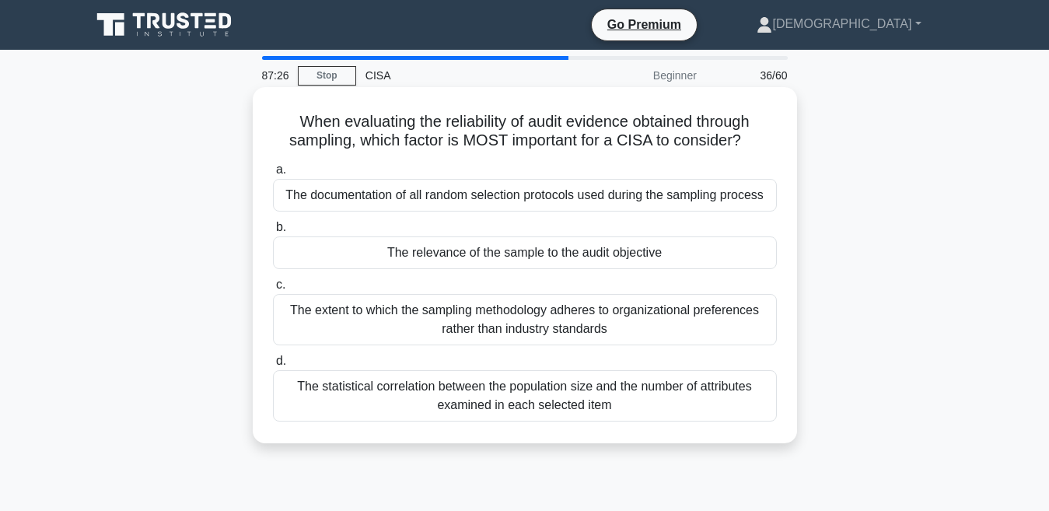
click at [537, 205] on div "The documentation of all random selection protocols used during the sampling pr…" at bounding box center [525, 195] width 504 height 33
click at [273, 175] on input "a. The documentation of all random selection protocols used during the sampling…" at bounding box center [273, 170] width 0 height 10
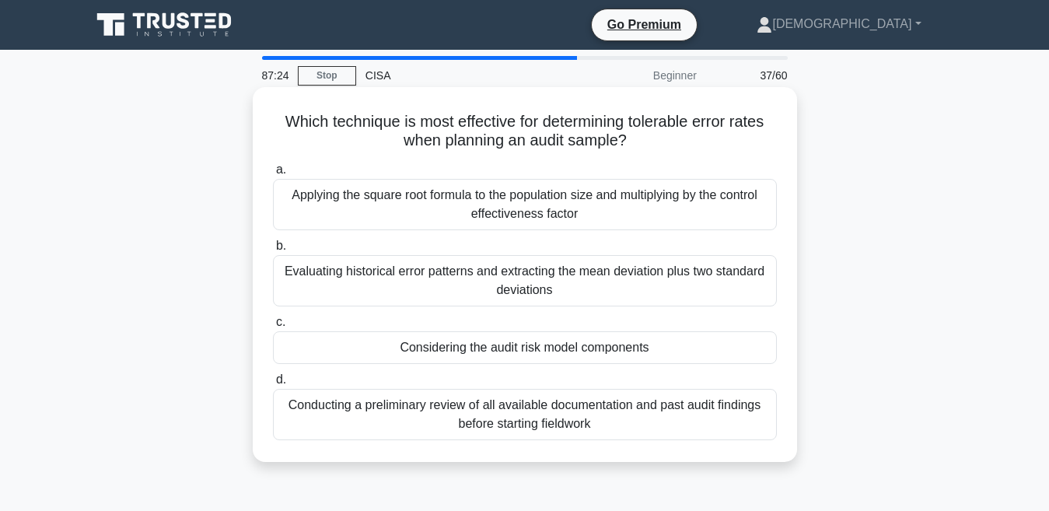
click at [551, 278] on div "Evaluating historical error patterns and extracting the mean deviation plus two…" at bounding box center [525, 280] width 504 height 51
click at [273, 251] on input "b. Evaluating historical error patterns and extracting the mean deviation plus …" at bounding box center [273, 246] width 0 height 10
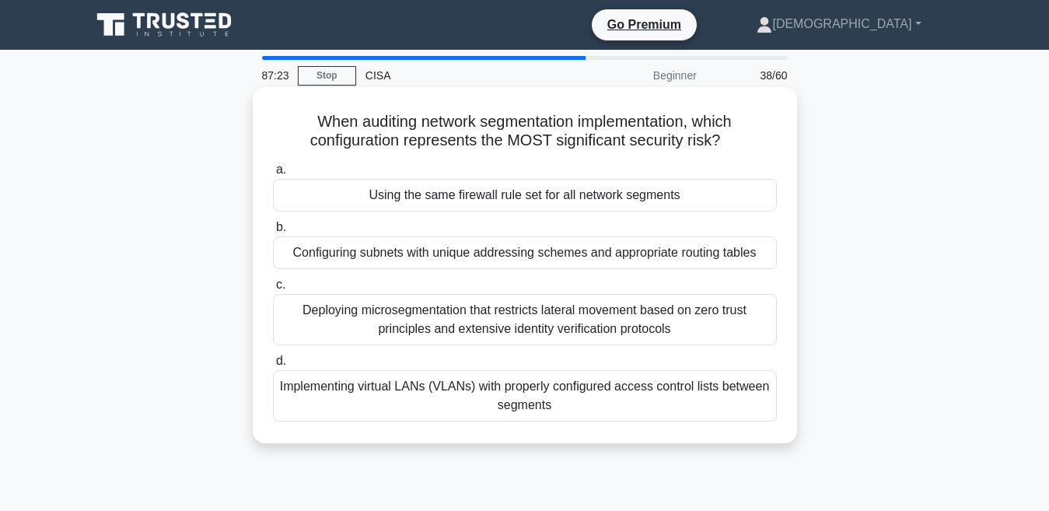
click at [606, 331] on div "Deploying microsegmentation that restricts lateral movement based on zero trust…" at bounding box center [525, 319] width 504 height 51
click at [273, 290] on input "c. Deploying microsegmentation that restricts lateral movement based on zero tr…" at bounding box center [273, 285] width 0 height 10
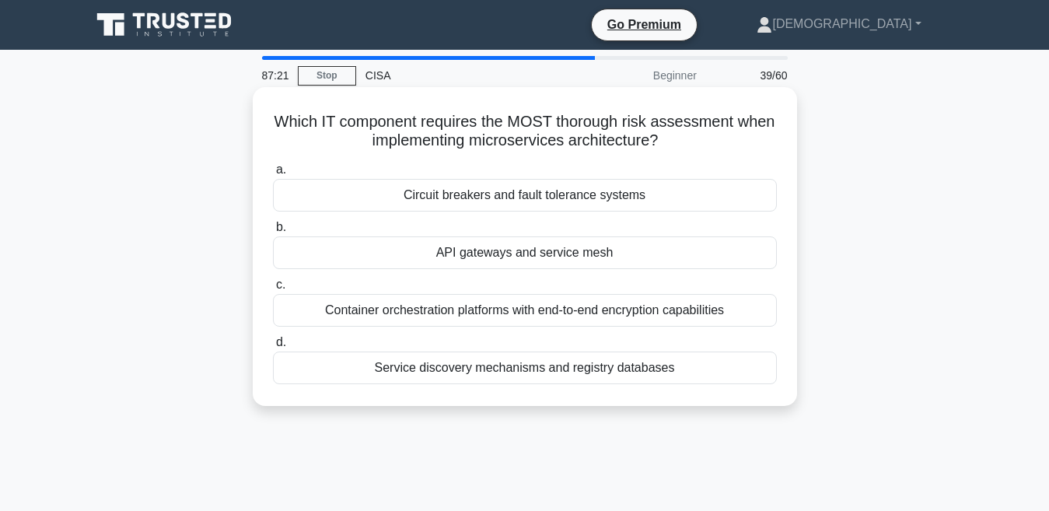
click at [641, 383] on div "Service discovery mechanisms and registry databases" at bounding box center [525, 368] width 504 height 33
click at [273, 348] on input "d. Service discovery mechanisms and registry databases" at bounding box center [273, 343] width 0 height 10
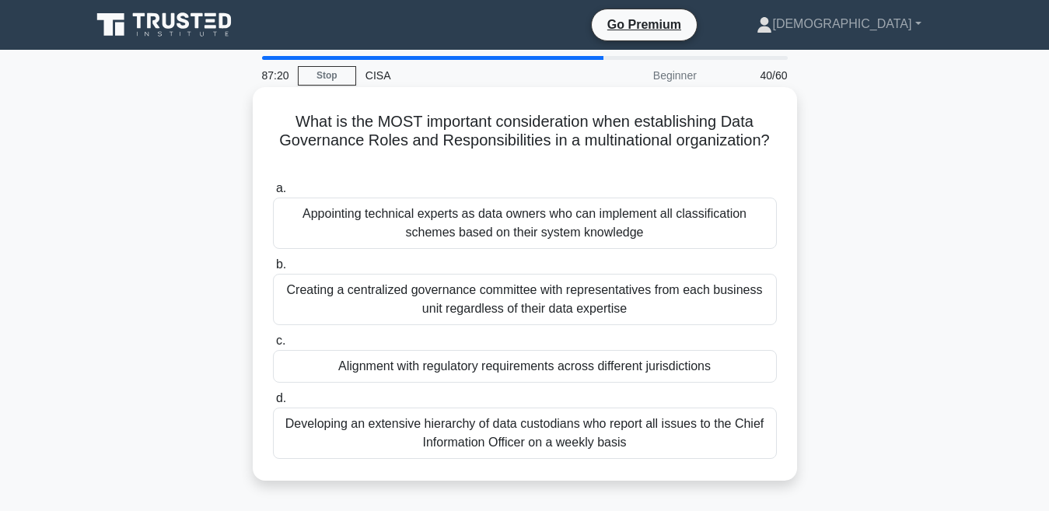
click at [547, 236] on div "Appointing technical experts as data owners who can implement all classificatio…" at bounding box center [525, 223] width 504 height 51
click at [273, 194] on input "a. Appointing technical experts as data owners who can implement all classifica…" at bounding box center [273, 189] width 0 height 10
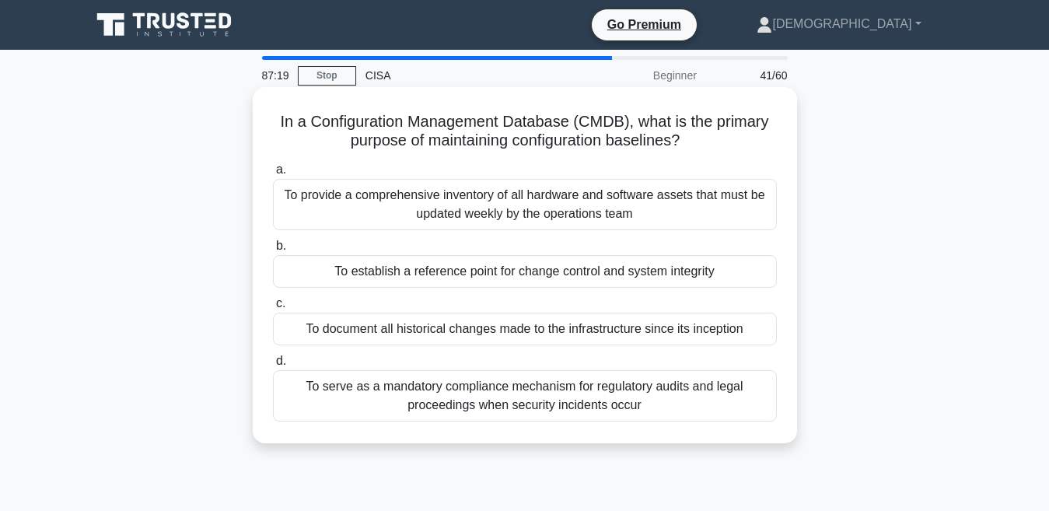
click at [459, 282] on div "To establish a reference point for change control and system integrity" at bounding box center [525, 271] width 504 height 33
click at [273, 251] on input "b. To establish a reference point for change control and system integrity" at bounding box center [273, 246] width 0 height 10
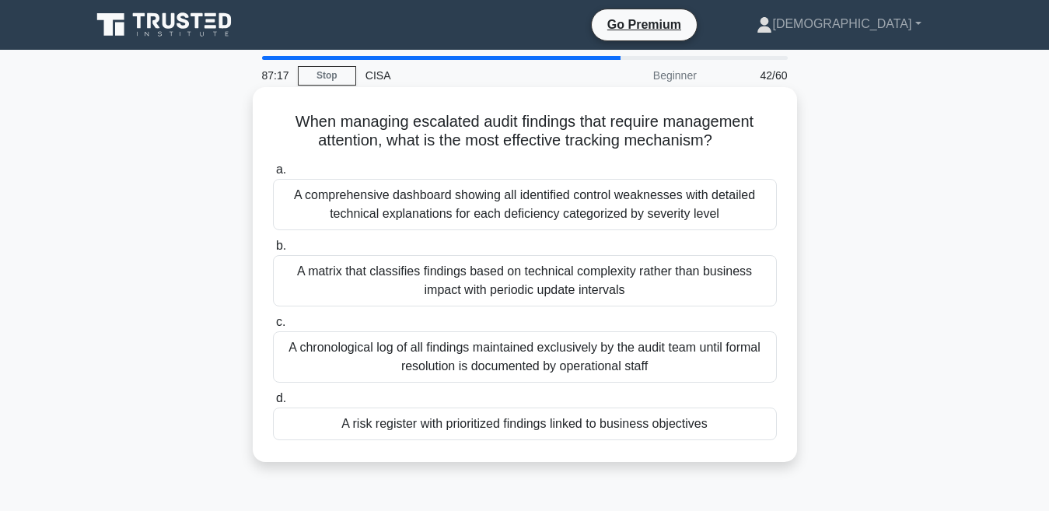
click at [495, 363] on div "A chronological log of all findings maintained exclusively by the audit team un…" at bounding box center [525, 356] width 504 height 51
click at [273, 327] on input "c. A chronological log of all findings maintained exclusively by the audit team…" at bounding box center [273, 322] width 0 height 10
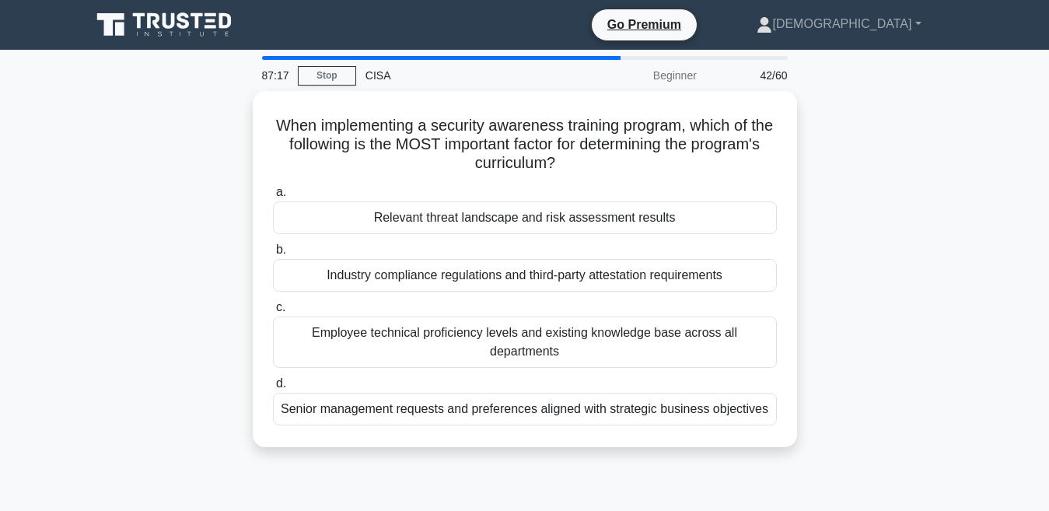
click at [495, 363] on div "Employee technical proficiency levels and existing knowledge base across all de…" at bounding box center [525, 342] width 504 height 51
click at [273, 313] on input "c. Employee technical proficiency levels and existing knowledge base across all…" at bounding box center [273, 308] width 0 height 10
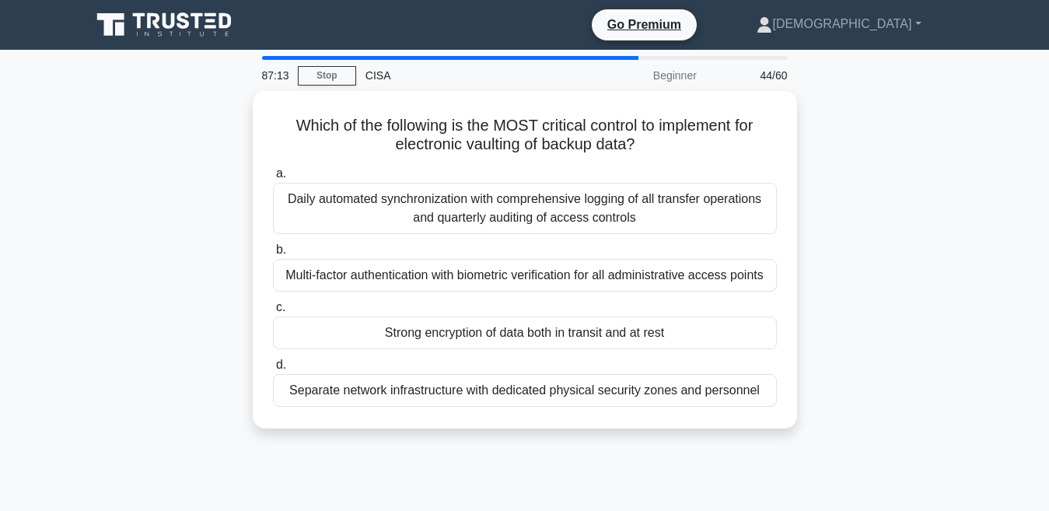
click at [495, 363] on label "d. Separate network infrastructure with dedicated physical security zones and p…" at bounding box center [525, 380] width 504 height 51
click at [273, 363] on input "d. Separate network infrastructure with dedicated physical security zones and p…" at bounding box center [273, 365] width 0 height 10
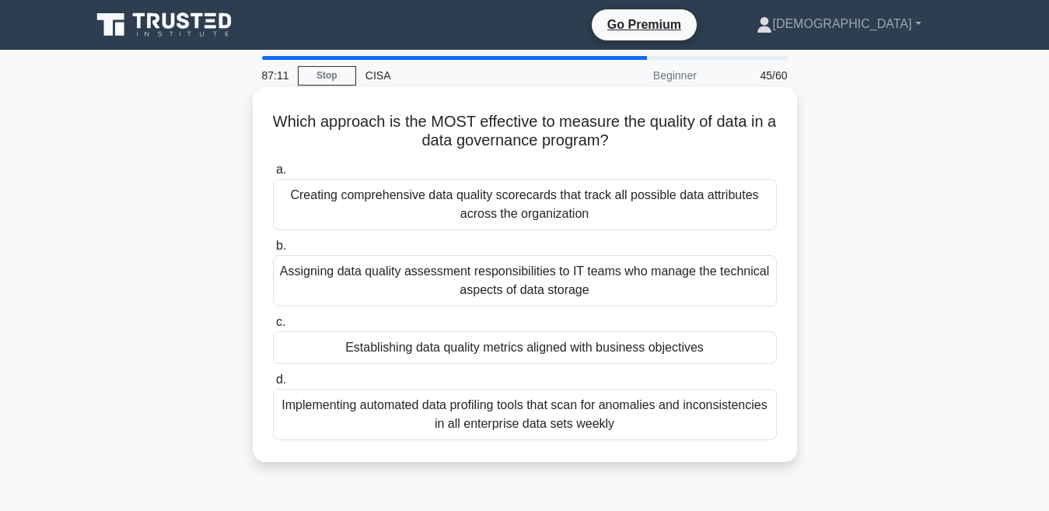
click at [502, 380] on label "d. Implementing automated data profiling tools that scan for anomalies and inco…" at bounding box center [525, 405] width 504 height 70
click at [273, 380] on input "d. Implementing automated data profiling tools that scan for anomalies and inco…" at bounding box center [273, 380] width 0 height 10
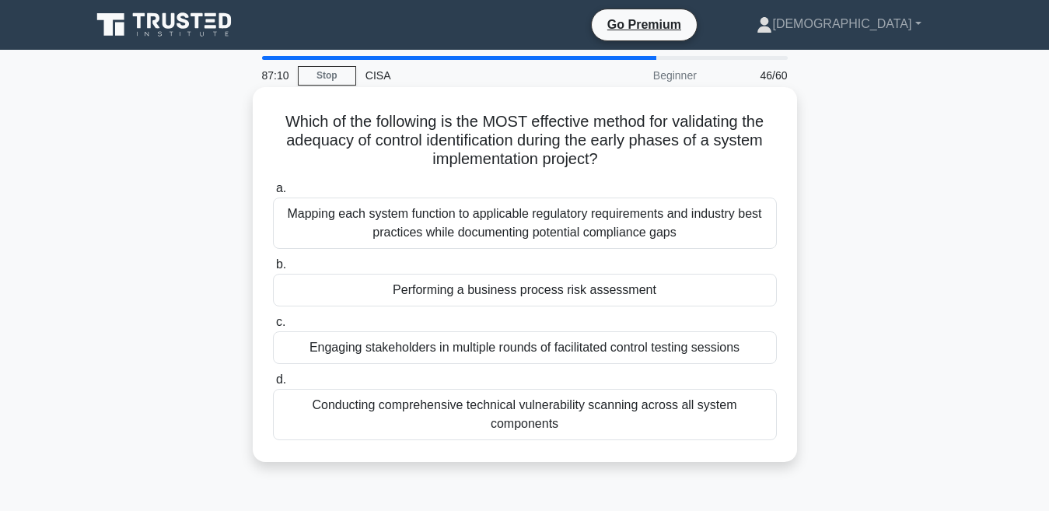
click at [576, 369] on div "a. Mapping each system function to applicable regulatory requirements and indus…" at bounding box center [525, 310] width 523 height 268
click at [639, 362] on div "Engaging stakeholders in multiple rounds of facilitated control testing sessions" at bounding box center [525, 347] width 504 height 33
click at [273, 327] on input "c. Engaging stakeholders in multiple rounds of facilitated control testing sess…" at bounding box center [273, 322] width 0 height 10
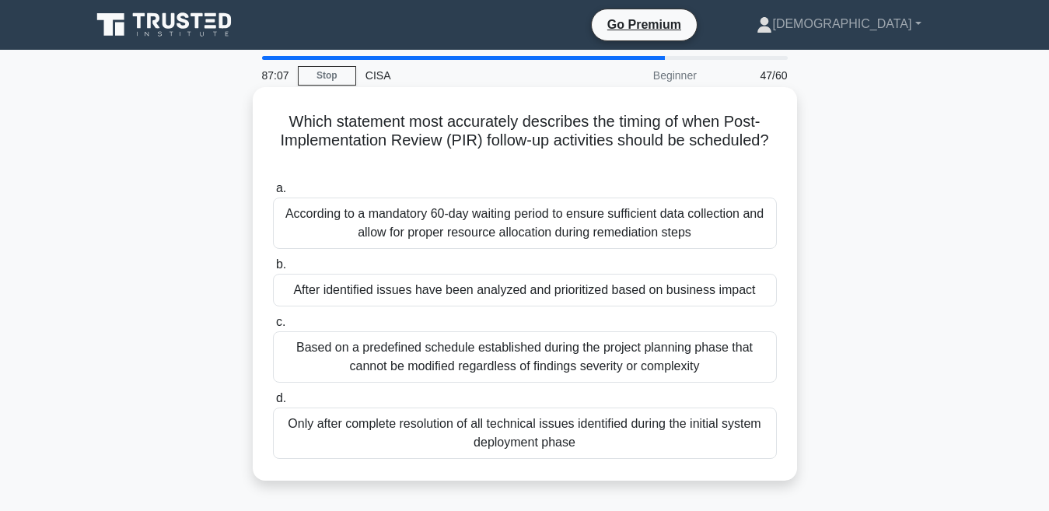
click at [535, 309] on div "a. According to a mandatory 60-day waiting period to ensure sufficient data col…" at bounding box center [525, 319] width 523 height 286
click at [479, 235] on div "According to a mandatory 60-day waiting period to ensure sufficient data collec…" at bounding box center [525, 223] width 504 height 51
click at [273, 194] on input "a. According to a mandatory 60-day waiting period to ensure sufficient data col…" at bounding box center [273, 189] width 0 height 10
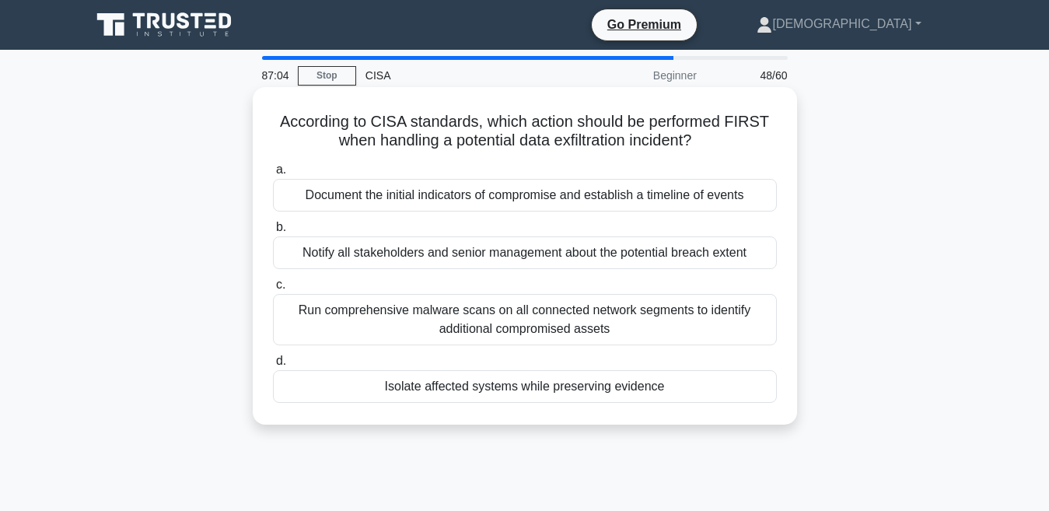
click at [368, 203] on div "Document the initial indicators of compromise and establish a timeline of events" at bounding box center [525, 195] width 504 height 33
click at [273, 175] on input "a. Document the initial indicators of compromise and establish a timeline of ev…" at bounding box center [273, 170] width 0 height 10
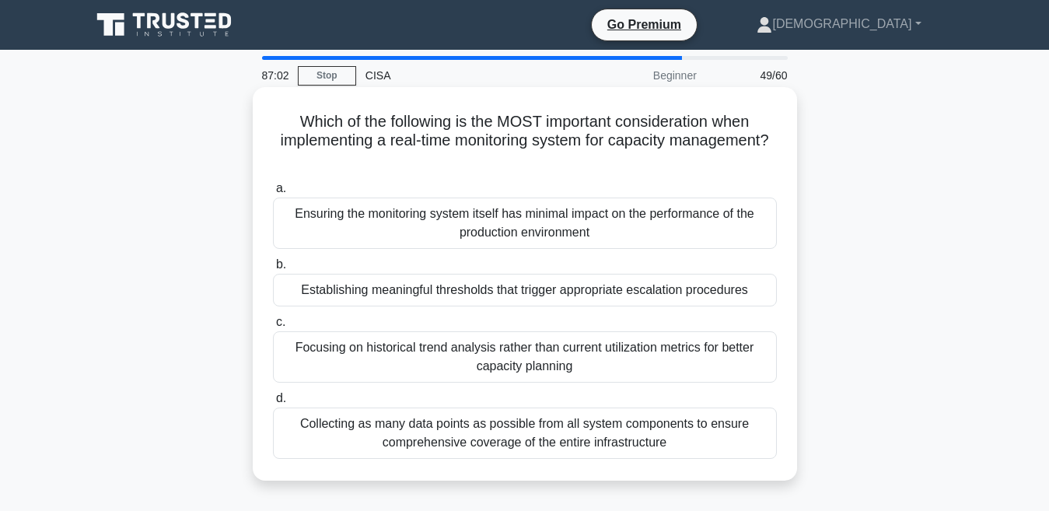
click at [365, 325] on label "c. Focusing on historical trend analysis rather than current utilization metric…" at bounding box center [525, 348] width 504 height 70
click at [273, 325] on input "c. Focusing on historical trend analysis rather than current utilization metric…" at bounding box center [273, 322] width 0 height 10
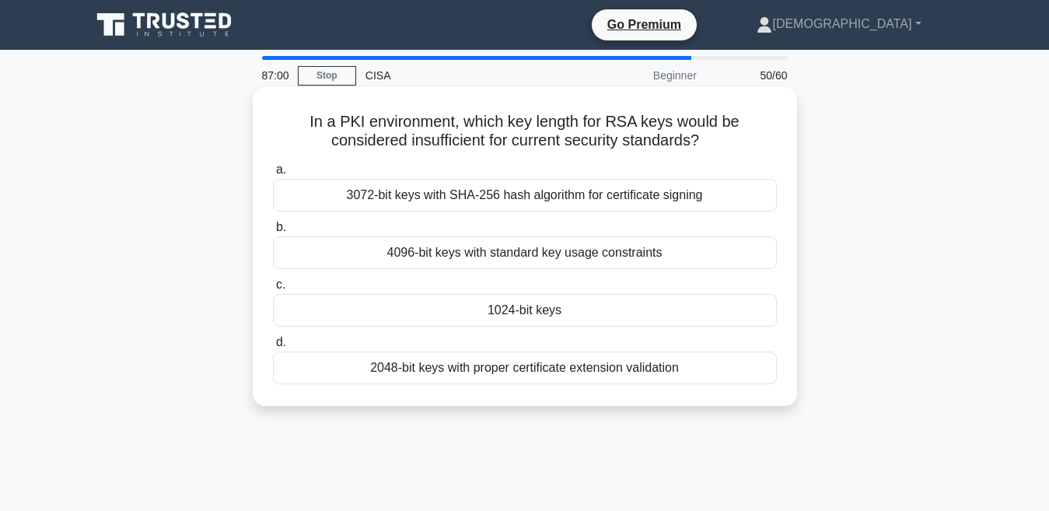
click at [499, 307] on div "1024-bit keys" at bounding box center [525, 310] width 504 height 33
click at [273, 290] on input "c. 1024-bit keys" at bounding box center [273, 285] width 0 height 10
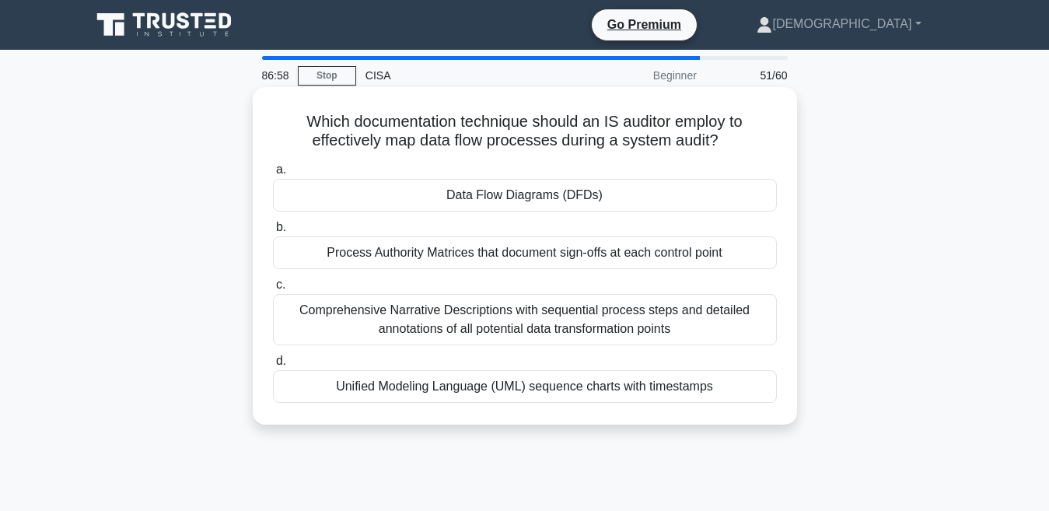
click at [512, 208] on div "Data Flow Diagrams (DFDs)" at bounding box center [525, 195] width 504 height 33
click at [273, 175] on input "a. Data Flow Diagrams (DFDs)" at bounding box center [273, 170] width 0 height 10
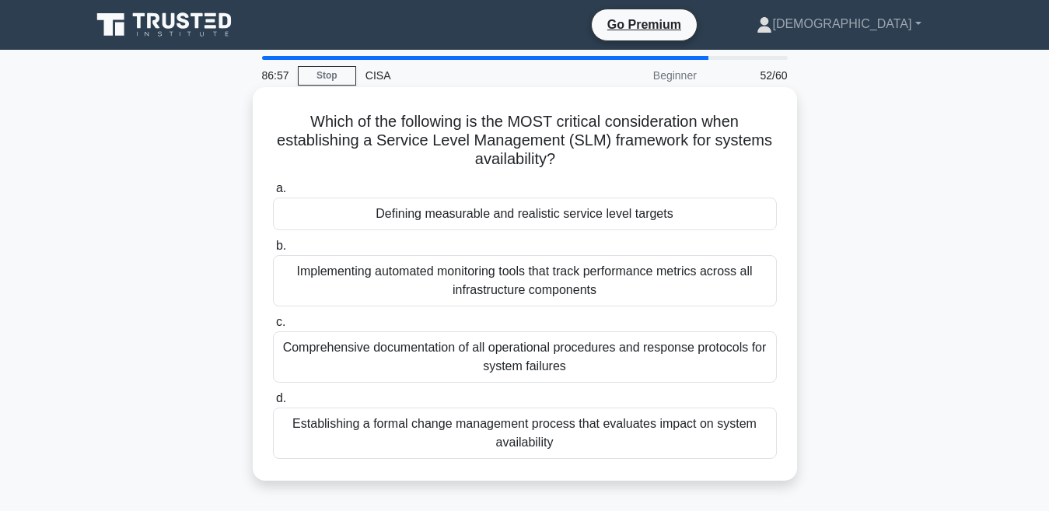
click at [564, 298] on div "Implementing automated monitoring tools that track performance metrics across a…" at bounding box center [525, 280] width 504 height 51
click at [273, 251] on input "b. Implementing automated monitoring tools that track performance metrics acros…" at bounding box center [273, 246] width 0 height 10
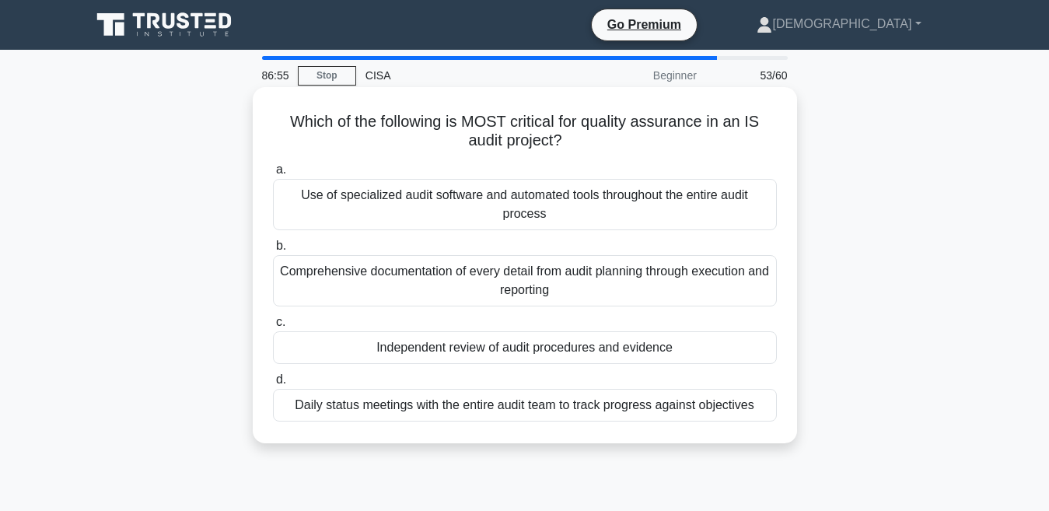
click at [526, 352] on div "Independent review of audit procedures and evidence" at bounding box center [525, 347] width 504 height 33
click at [273, 327] on input "c. Independent review of audit procedures and evidence" at bounding box center [273, 322] width 0 height 10
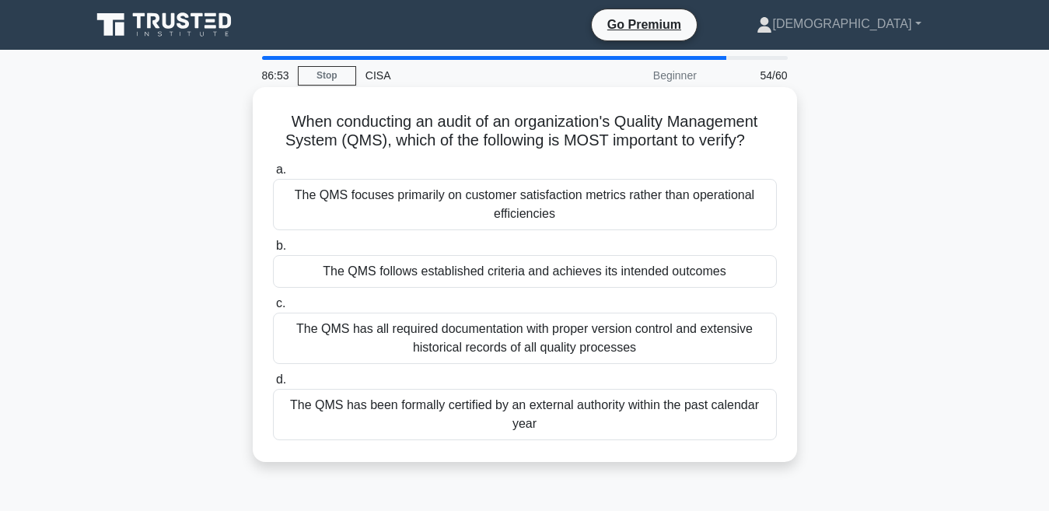
click at [409, 404] on div "The QMS has been formally certified by an external authority within the past ca…" at bounding box center [525, 414] width 504 height 51
click at [273, 385] on input "d. The QMS has been formally certified by an external authority within the past…" at bounding box center [273, 380] width 0 height 10
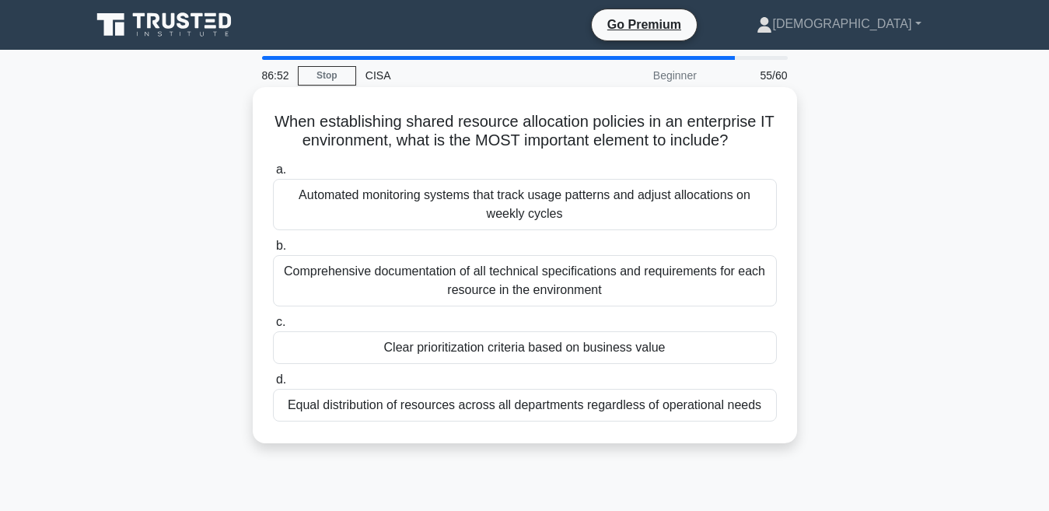
click at [480, 226] on div "Automated monitoring systems that track usage patterns and adjust allocations o…" at bounding box center [525, 204] width 504 height 51
click at [273, 175] on input "a. Automated monitoring systems that track usage patterns and adjust allocation…" at bounding box center [273, 170] width 0 height 10
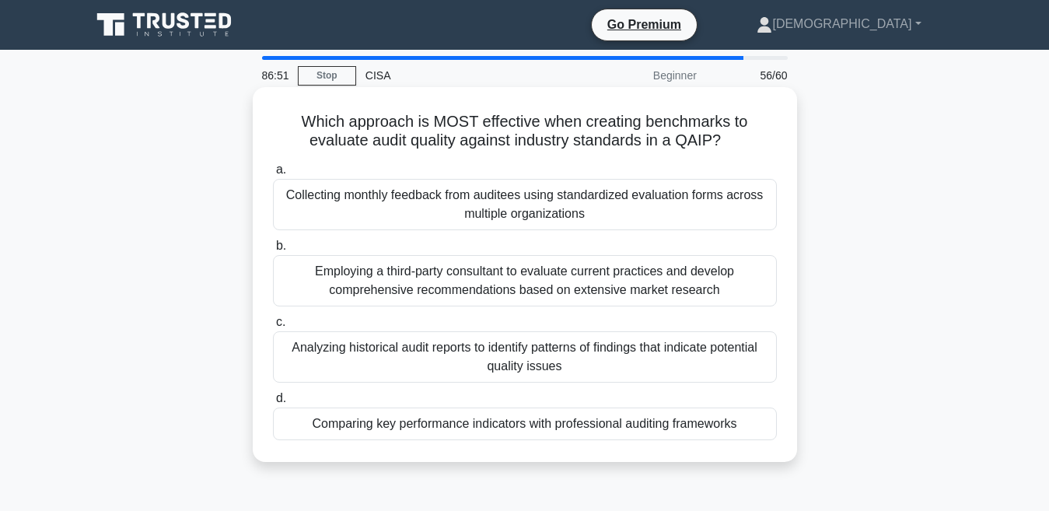
click at [558, 284] on div "Employing a third-party consultant to evaluate current practices and develop co…" at bounding box center [525, 280] width 504 height 51
click at [273, 251] on input "b. Employing a third-party consultant to evaluate current practices and develop…" at bounding box center [273, 246] width 0 height 10
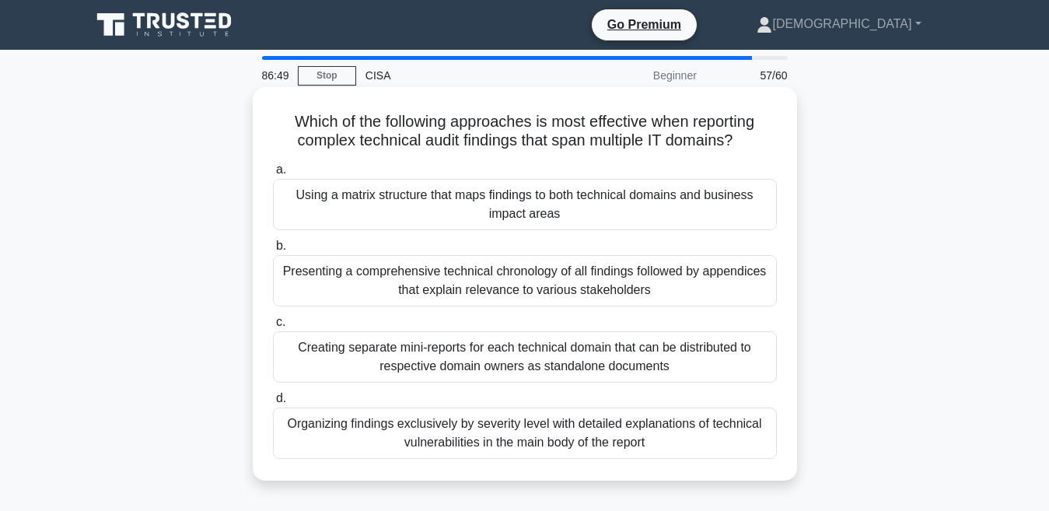
click at [622, 346] on div "Creating separate mini-reports for each technical domain that can be distribute…" at bounding box center [525, 356] width 504 height 51
click at [273, 327] on input "c. Creating separate mini-reports for each technical domain that can be distrib…" at bounding box center [273, 322] width 0 height 10
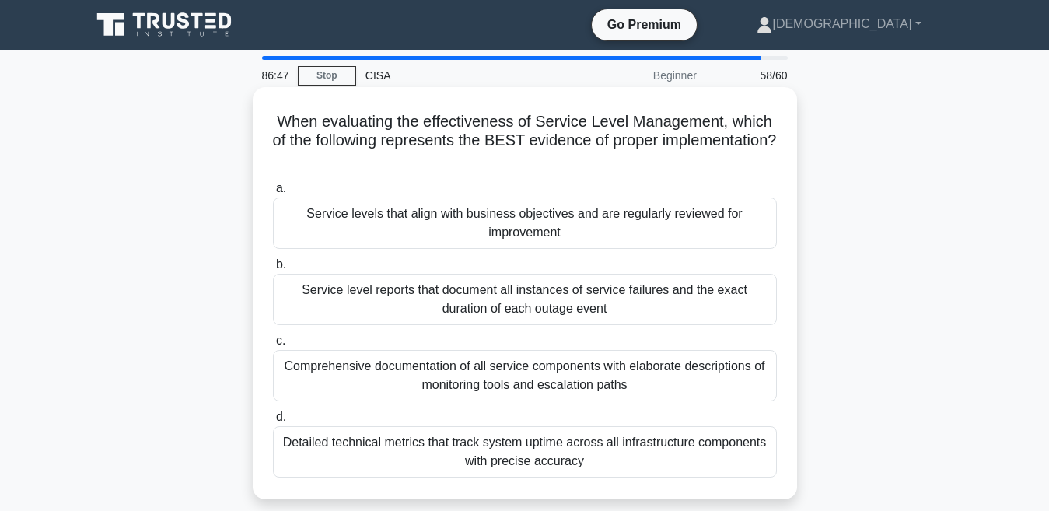
click at [547, 305] on div "Service level reports that document all instances of service failures and the e…" at bounding box center [525, 299] width 504 height 51
click at [273, 270] on input "b. Service level reports that document all instances of service failures and th…" at bounding box center [273, 265] width 0 height 10
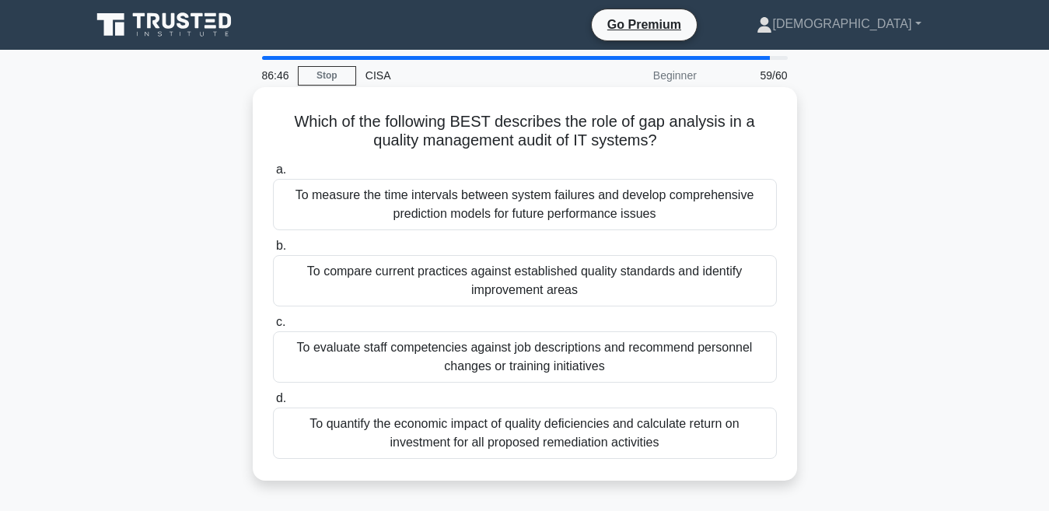
click at [521, 327] on label "c. To evaluate staff competencies against job descriptions and recommend person…" at bounding box center [525, 348] width 504 height 70
click at [273, 327] on input "c. To evaluate staff competencies against job descriptions and recommend person…" at bounding box center [273, 322] width 0 height 10
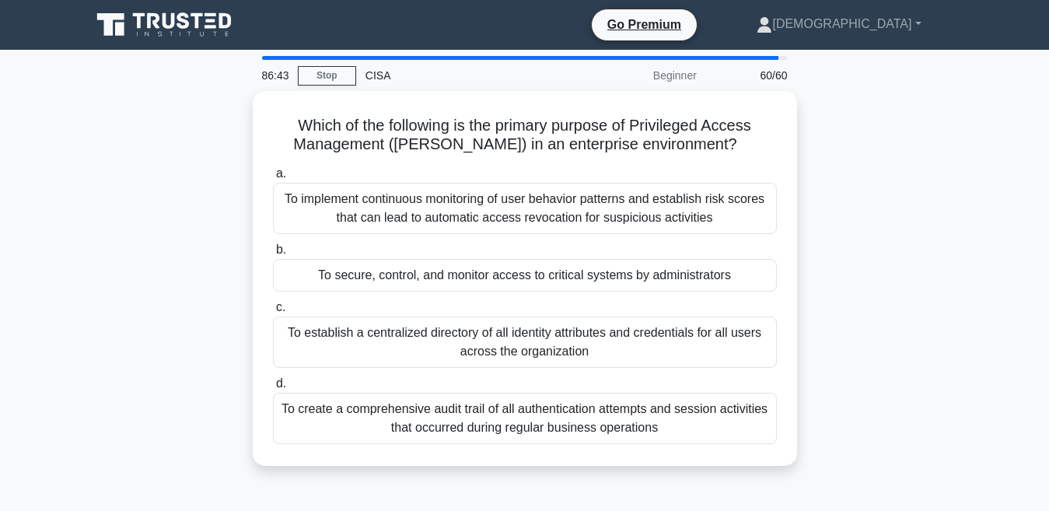
click at [521, 327] on div "To establish a centralized directory of all identity attributes and credentials…" at bounding box center [525, 342] width 504 height 51
click at [273, 313] on input "c. To establish a centralized directory of all identity attributes and credenti…" at bounding box center [273, 308] width 0 height 10
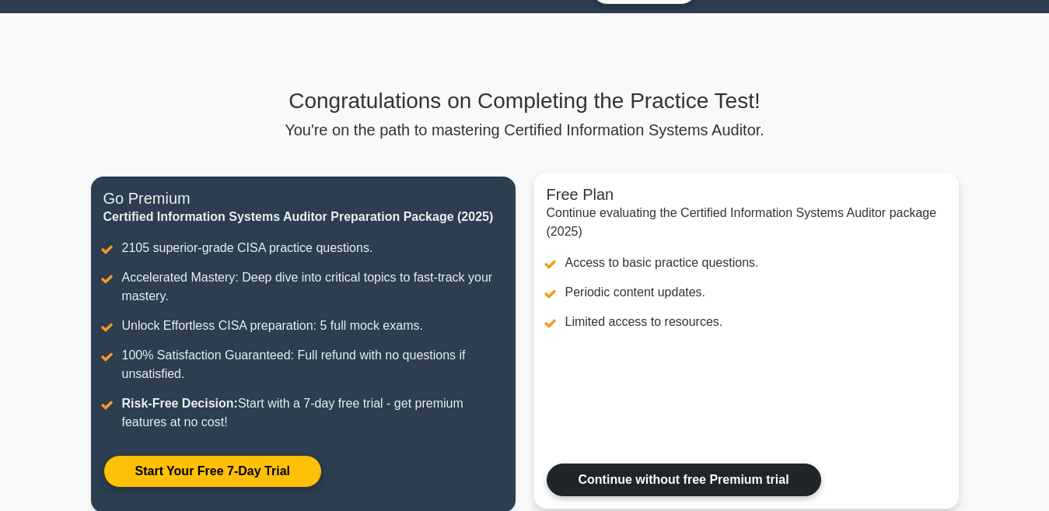
scroll to position [62, 0]
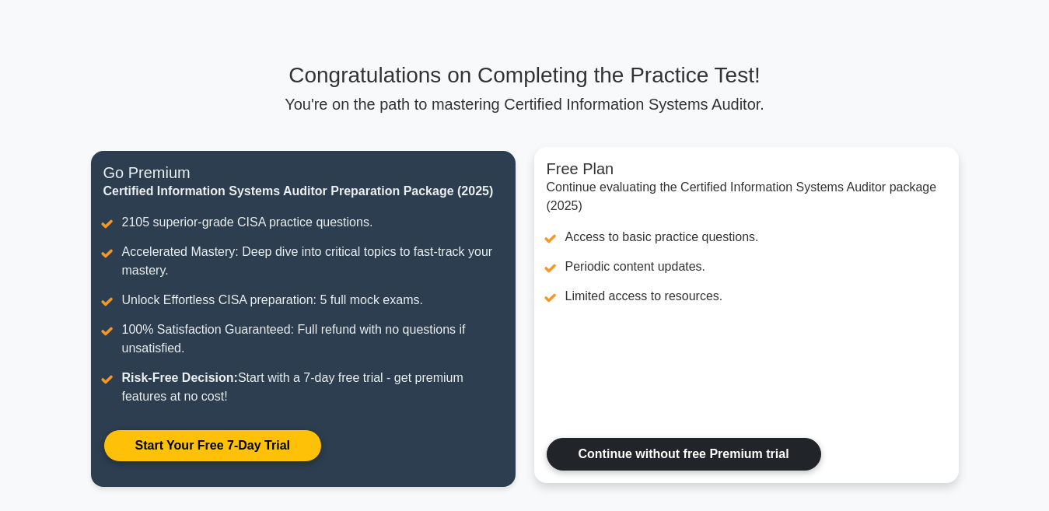
click at [630, 438] on link "Continue without free Premium trial" at bounding box center [684, 454] width 275 height 33
click at [600, 438] on link "Continue without free Premium trial" at bounding box center [684, 454] width 275 height 33
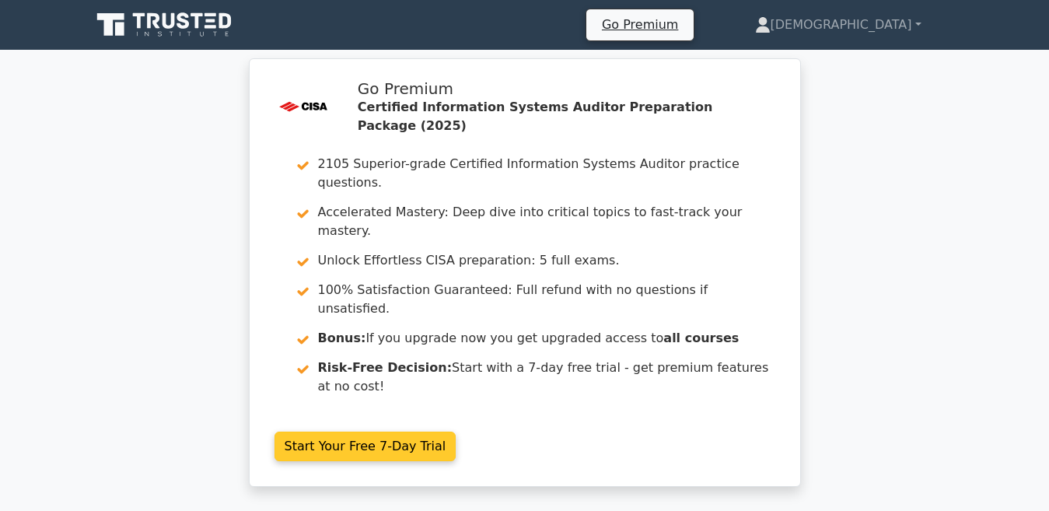
click at [355, 432] on link "Start Your Free 7-Day Trial" at bounding box center [366, 447] width 182 height 30
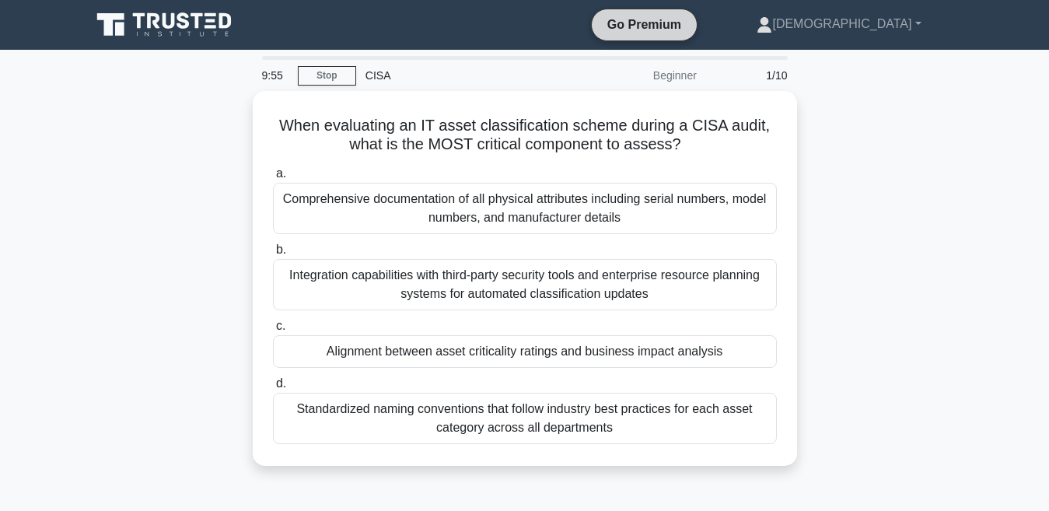
click at [691, 31] on link "Go Premium" at bounding box center [644, 24] width 93 height 19
click at [334, 79] on link "Stop" at bounding box center [327, 75] width 58 height 19
click at [849, 24] on link "[DEMOGRAPHIC_DATA]" at bounding box center [838, 24] width 239 height 31
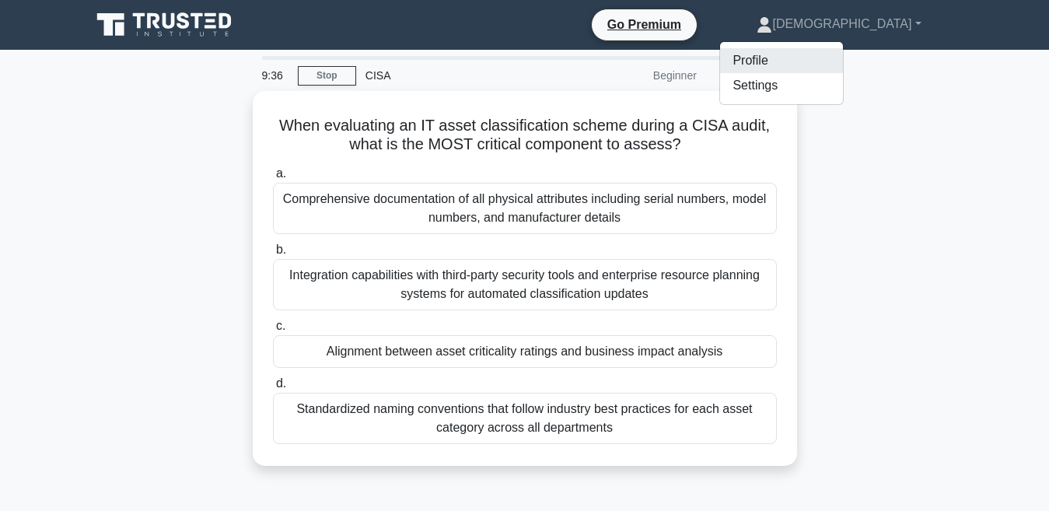
click at [821, 63] on link "Profile" at bounding box center [781, 60] width 123 height 25
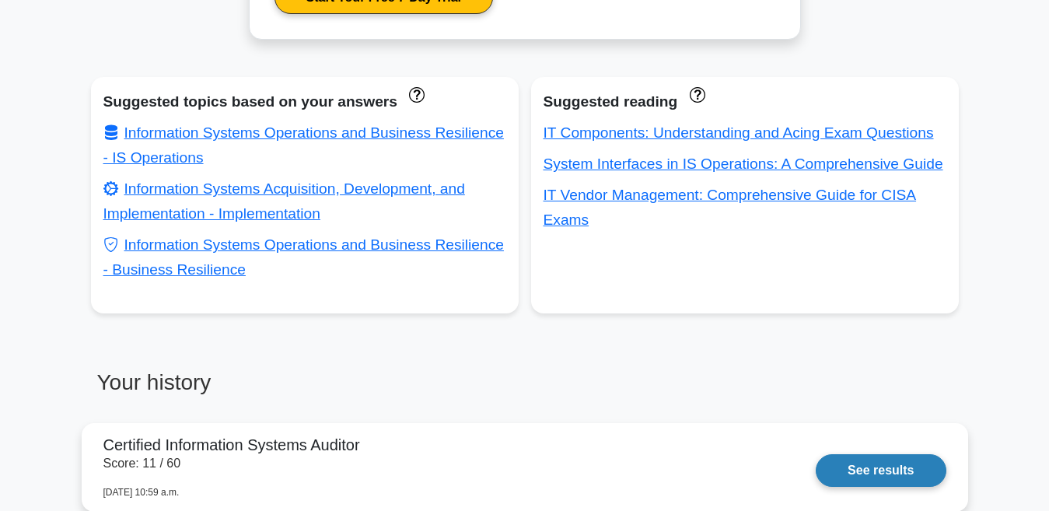
scroll to position [840, 0]
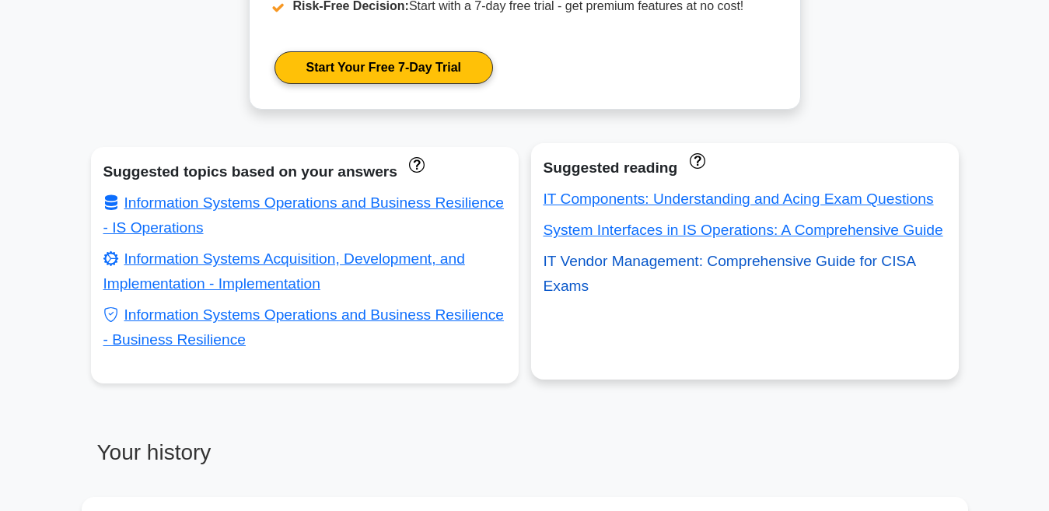
click at [570, 289] on link "IT Vendor Management: Comprehensive Guide for CISA Exams" at bounding box center [730, 273] width 373 height 41
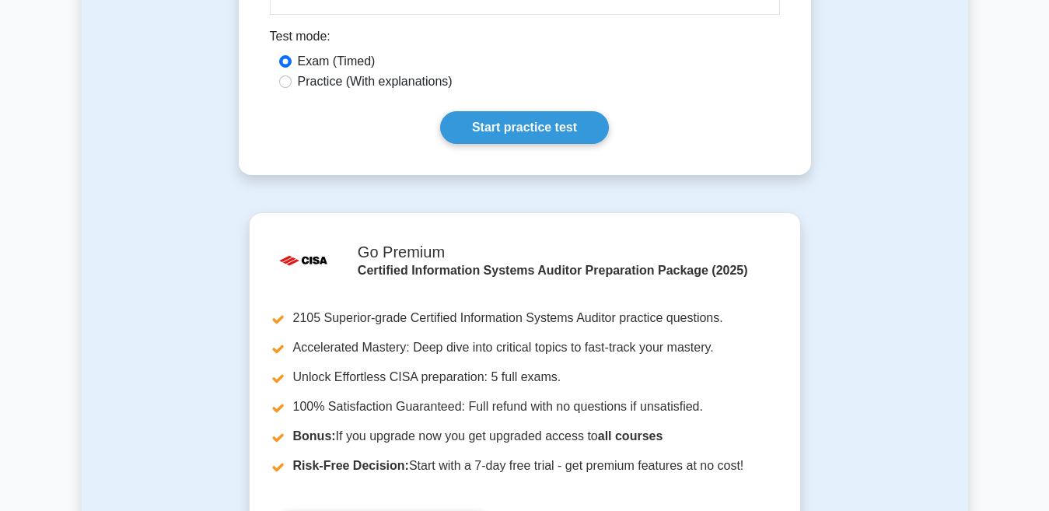
scroll to position [3049, 0]
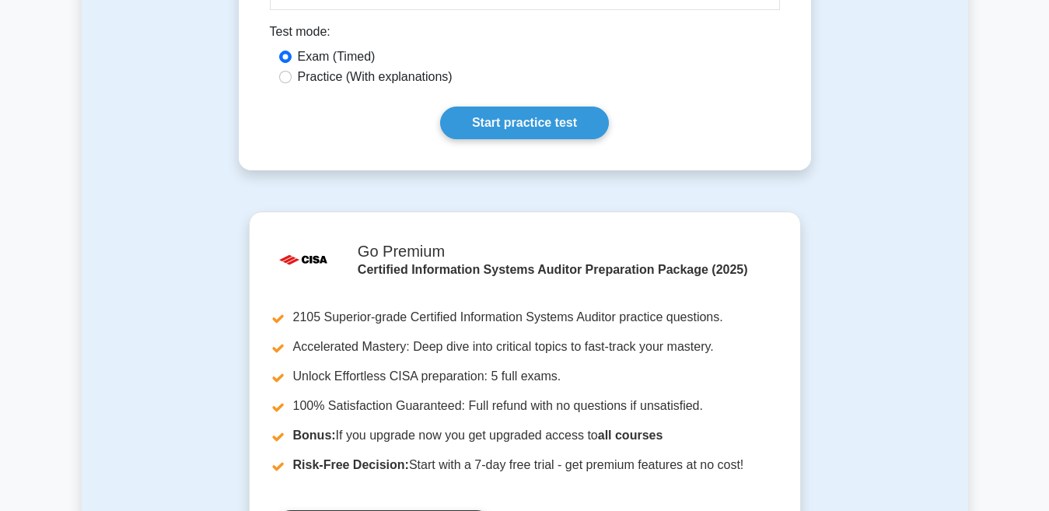
click at [320, 68] on label "Practice (With explanations)" at bounding box center [375, 77] width 155 height 19
click at [292, 71] on input "Practice (With explanations)" at bounding box center [285, 77] width 12 height 12
radio input "true"
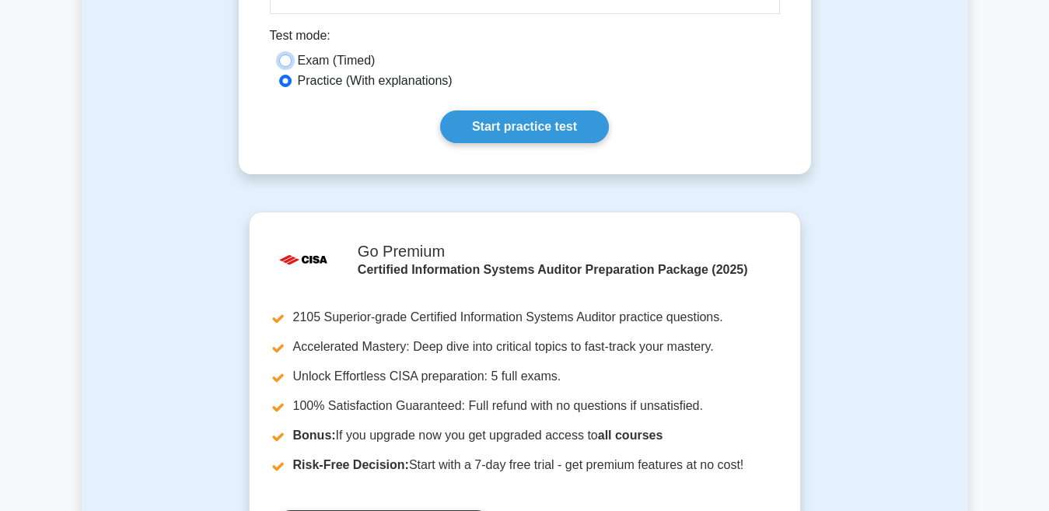
click at [279, 54] on input "Exam (Timed)" at bounding box center [285, 60] width 12 height 12
radio input "true"
click at [279, 75] on input "Practice (With explanations)" at bounding box center [285, 81] width 12 height 12
radio input "true"
click at [279, 54] on input "Exam (Timed)" at bounding box center [285, 60] width 12 height 12
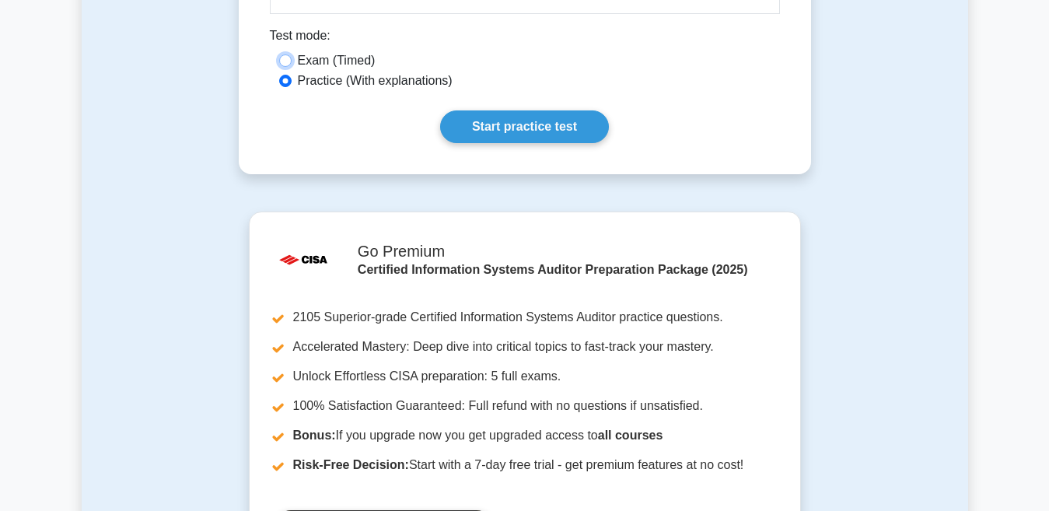
radio input "true"
click at [279, 75] on input "Practice (With explanations)" at bounding box center [285, 81] width 12 height 12
radio input "true"
click at [279, 54] on input "Exam (Timed)" at bounding box center [285, 60] width 12 height 12
radio input "true"
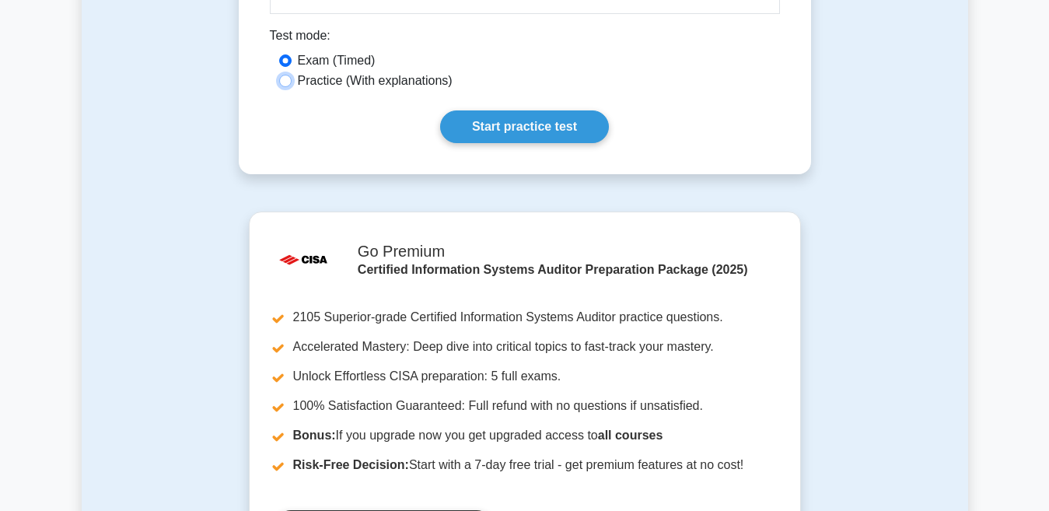
click at [279, 75] on input "Practice (With explanations)" at bounding box center [285, 81] width 12 height 12
radio input "true"
click at [279, 54] on input "Exam (Timed)" at bounding box center [285, 60] width 12 height 12
radio input "true"
click at [279, 75] on input "Practice (With explanations)" at bounding box center [285, 81] width 12 height 12
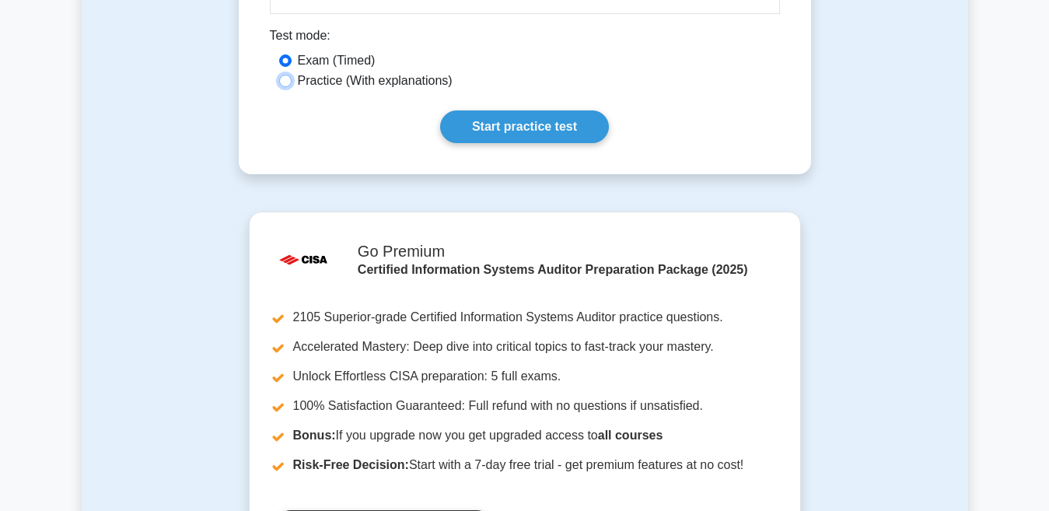
radio input "true"
click at [279, 54] on input "Exam (Timed)" at bounding box center [285, 60] width 12 height 12
radio input "true"
click at [279, 75] on input "Practice (With explanations)" at bounding box center [285, 81] width 12 height 12
radio input "true"
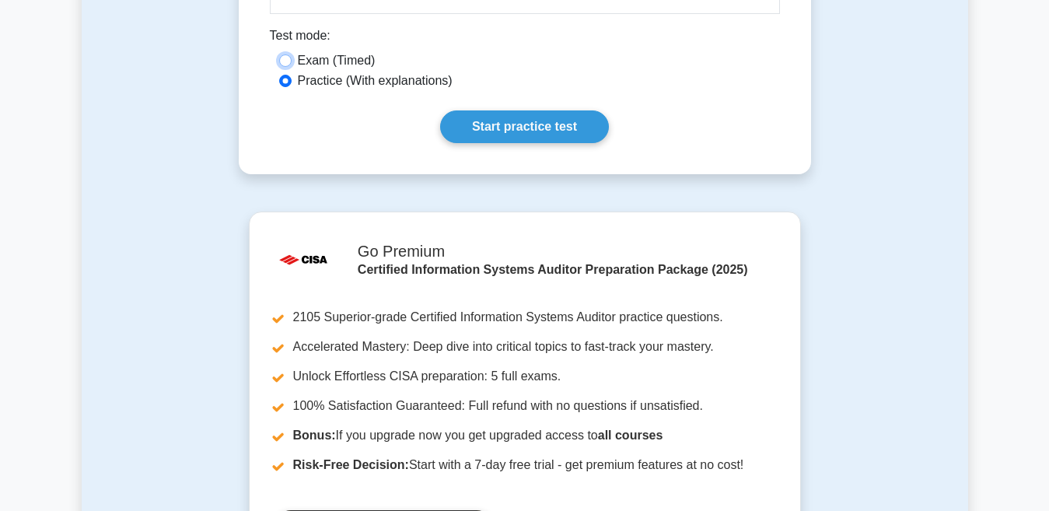
click at [279, 54] on input "Exam (Timed)" at bounding box center [285, 60] width 12 height 12
radio input "true"
click at [279, 75] on input "Practice (With explanations)" at bounding box center [285, 81] width 12 height 12
radio input "true"
click at [279, 54] on input "Exam (Timed)" at bounding box center [285, 60] width 12 height 12
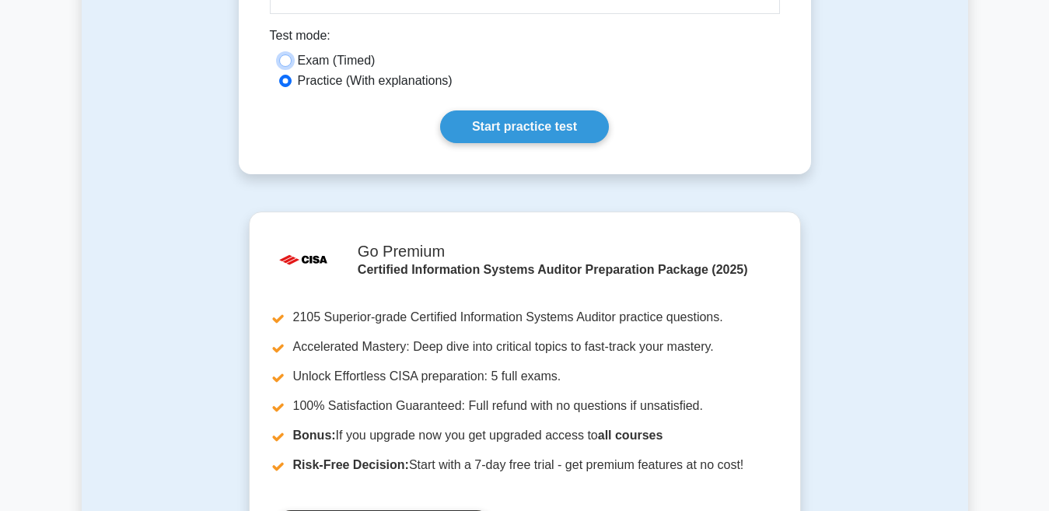
radio input "true"
click at [279, 75] on input "Practice (With explanations)" at bounding box center [285, 81] width 12 height 12
radio input "true"
click at [279, 54] on input "Exam (Timed)" at bounding box center [285, 60] width 12 height 12
radio input "true"
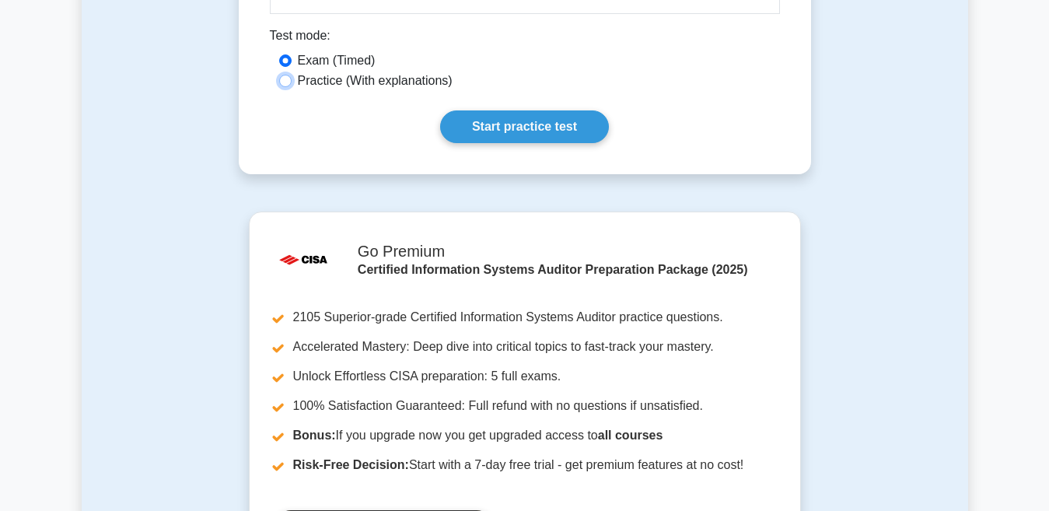
click at [279, 75] on input "Practice (With explanations)" at bounding box center [285, 81] width 12 height 12
radio input "true"
click at [279, 54] on input "Exam (Timed)" at bounding box center [285, 60] width 12 height 12
radio input "true"
click at [279, 75] on input "Practice (With explanations)" at bounding box center [285, 81] width 12 height 12
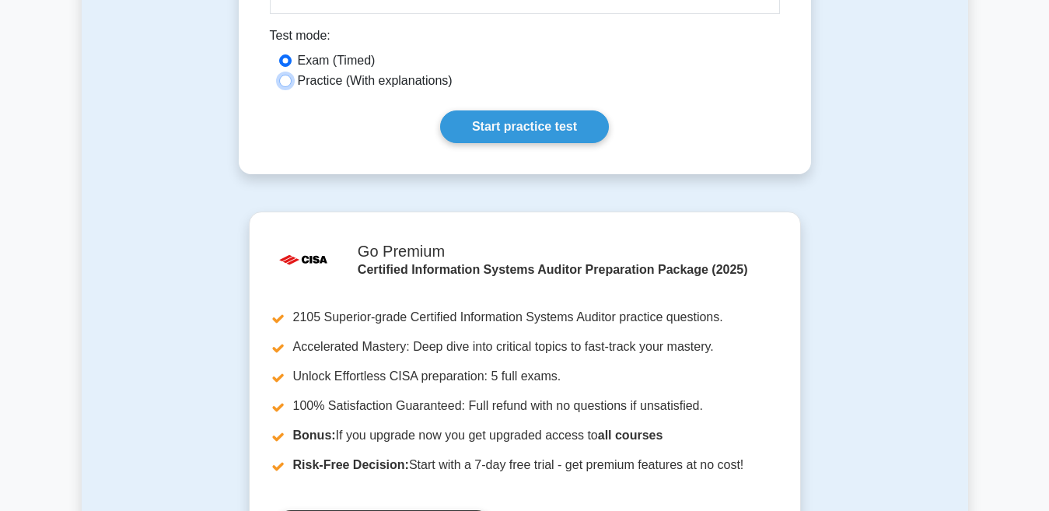
radio input "true"
click at [279, 54] on input "Exam (Timed)" at bounding box center [285, 60] width 12 height 12
radio input "true"
click at [279, 75] on input "Practice (With explanations)" at bounding box center [285, 81] width 12 height 12
radio input "true"
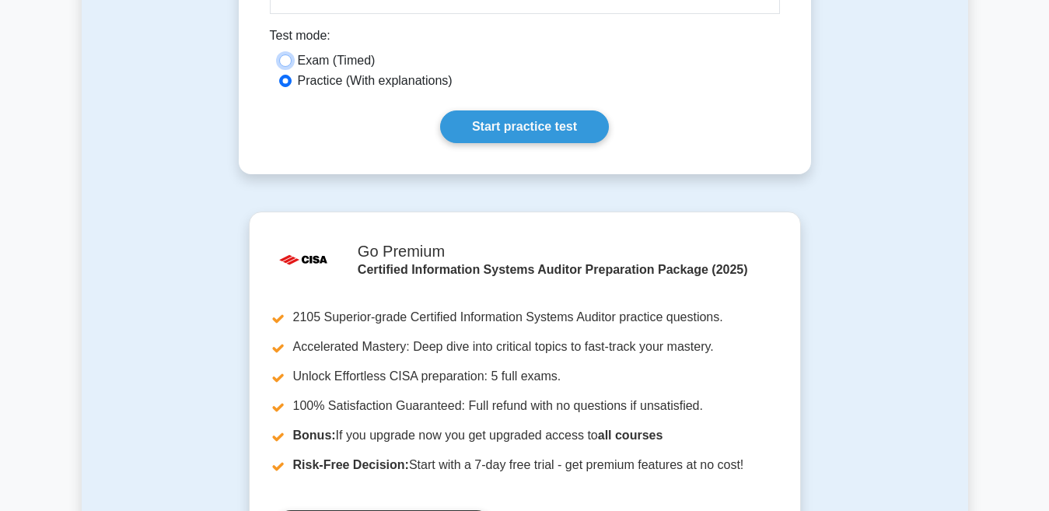
click at [279, 54] on input "Exam (Timed)" at bounding box center [285, 60] width 12 height 12
radio input "true"
click at [279, 75] on input "Practice (With explanations)" at bounding box center [285, 81] width 12 height 12
radio input "true"
click at [279, 54] on input "Exam (Timed)" at bounding box center [285, 60] width 12 height 12
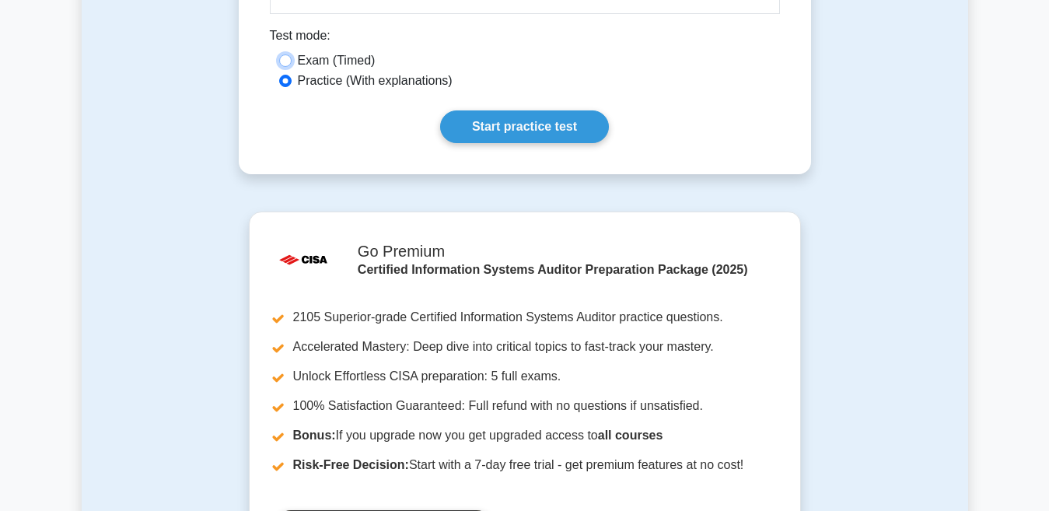
radio input "true"
click at [279, 75] on input "Practice (With explanations)" at bounding box center [285, 81] width 12 height 12
radio input "true"
click at [279, 54] on input "Exam (Timed)" at bounding box center [285, 60] width 12 height 12
radio input "true"
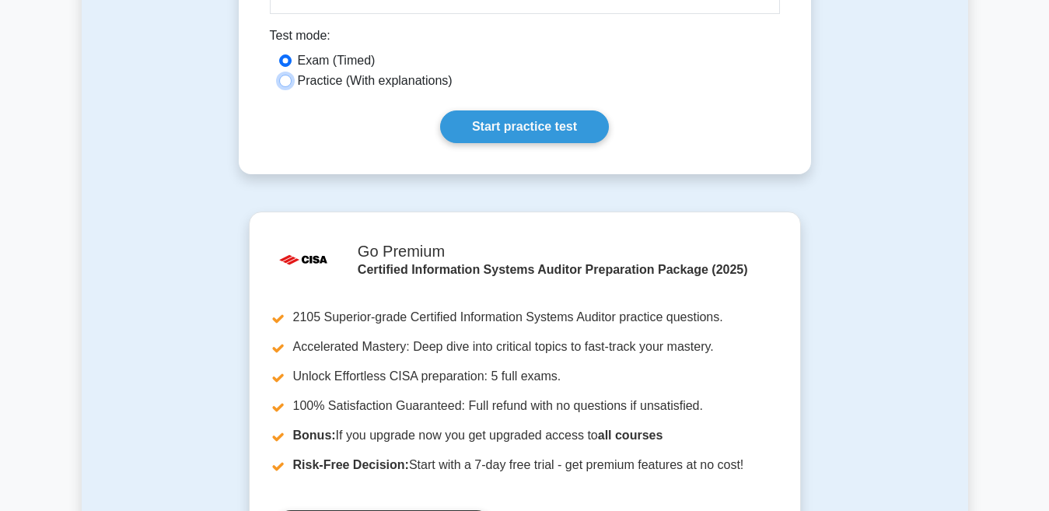
click at [279, 75] on input "Practice (With explanations)" at bounding box center [285, 81] width 12 height 12
radio input "true"
click at [279, 54] on input "Exam (Timed)" at bounding box center [285, 60] width 12 height 12
radio input "true"
click at [279, 75] on input "Practice (With explanations)" at bounding box center [285, 81] width 12 height 12
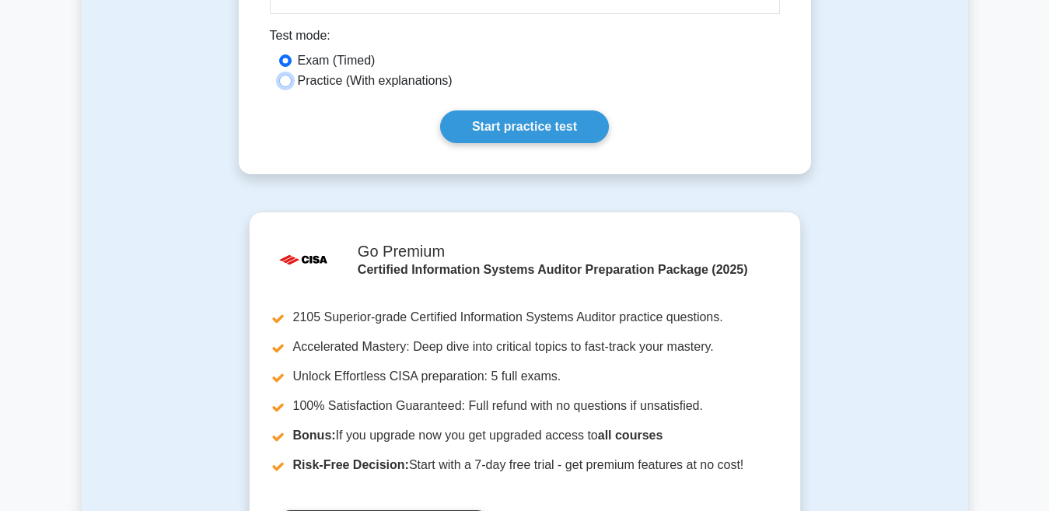
radio input "true"
click at [279, 54] on input "Exam (Timed)" at bounding box center [285, 60] width 12 height 12
radio input "true"
click at [279, 75] on input "Practice (With explanations)" at bounding box center [285, 81] width 12 height 12
radio input "true"
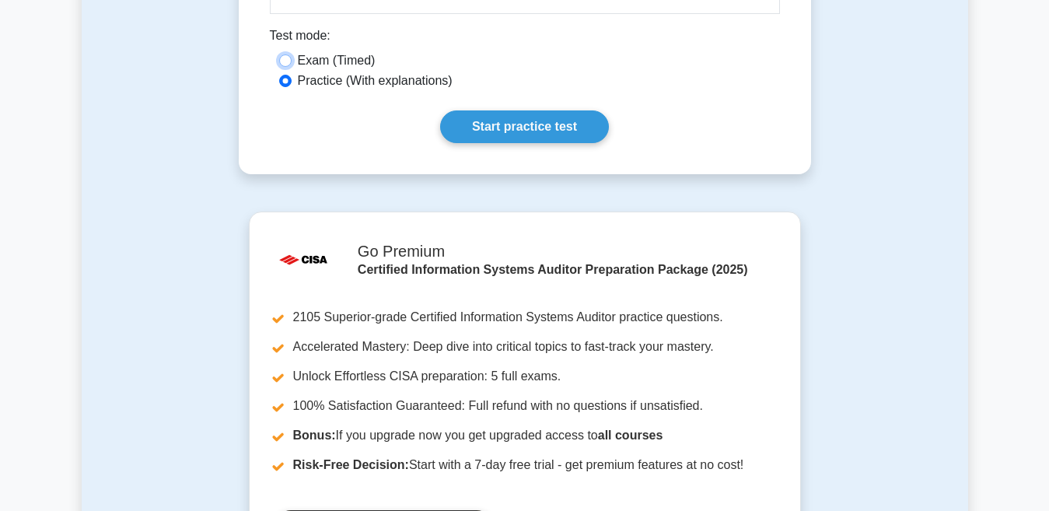
click at [279, 54] on input "Exam (Timed)" at bounding box center [285, 60] width 12 height 12
radio input "true"
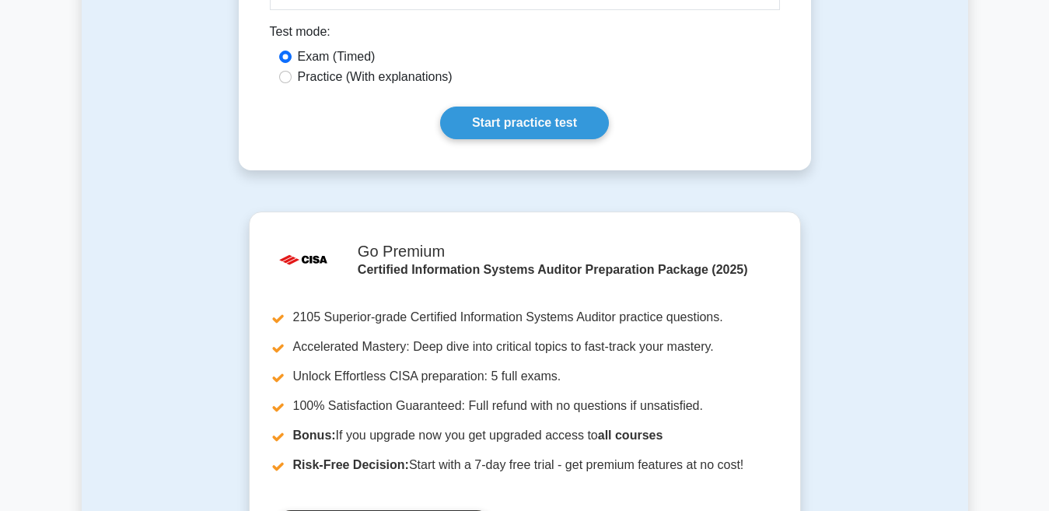
click at [374, 68] on label "Practice (With explanations)" at bounding box center [375, 77] width 155 height 19
click at [292, 71] on input "Practice (With explanations)" at bounding box center [285, 77] width 12 height 12
radio input "true"
click at [485, 107] on link "Start practice test" at bounding box center [524, 123] width 169 height 33
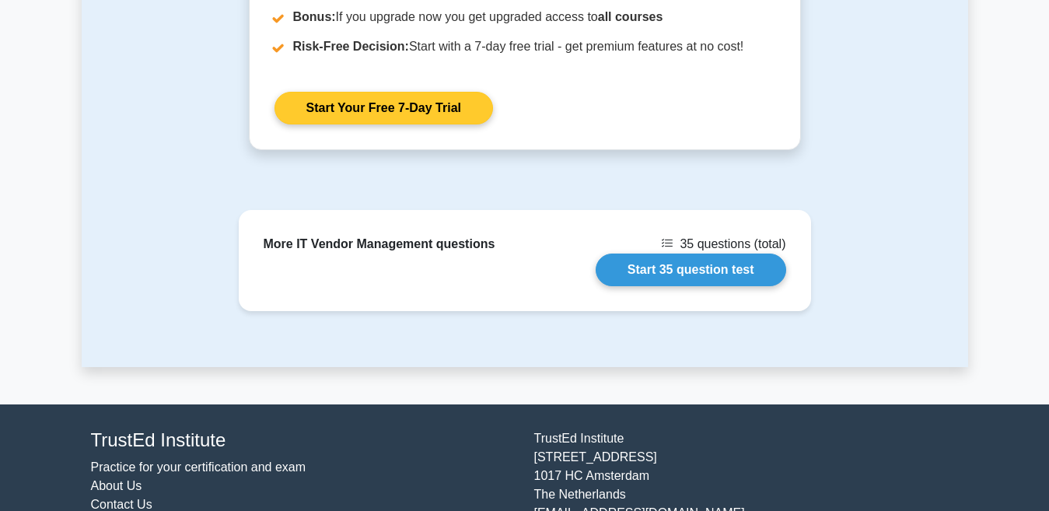
scroll to position [3491, 0]
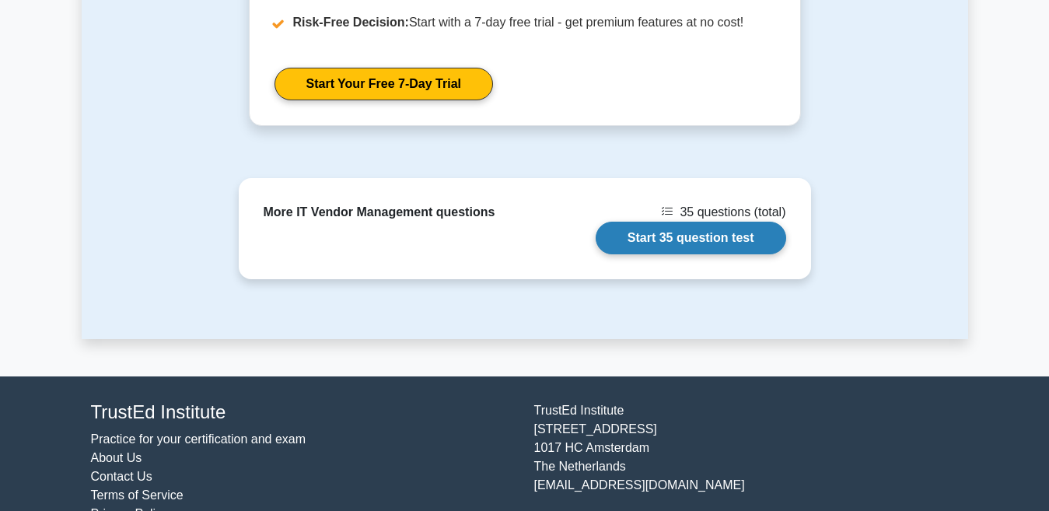
click at [596, 222] on link "Start 35 question test" at bounding box center [691, 238] width 191 height 33
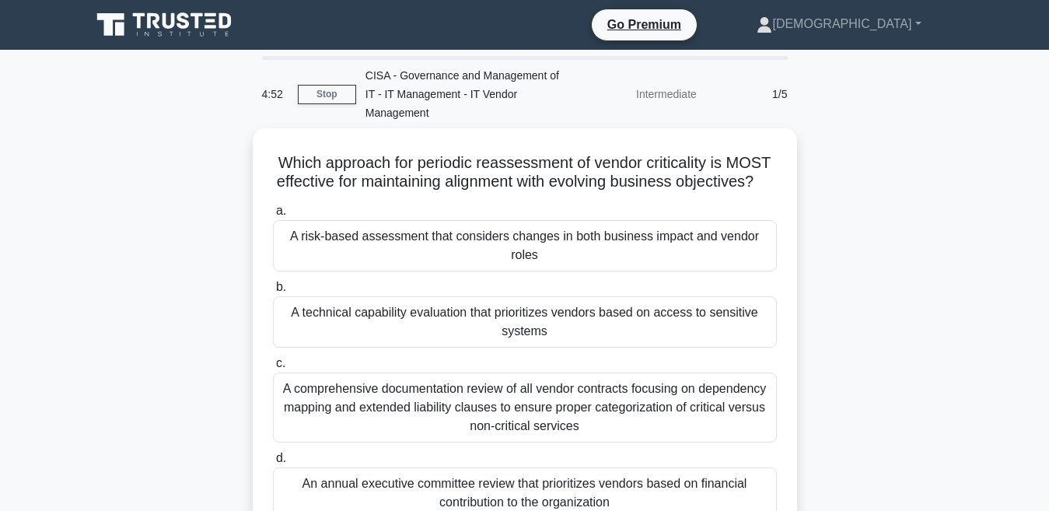
click at [656, 94] on div "Intermediate" at bounding box center [638, 94] width 136 height 31
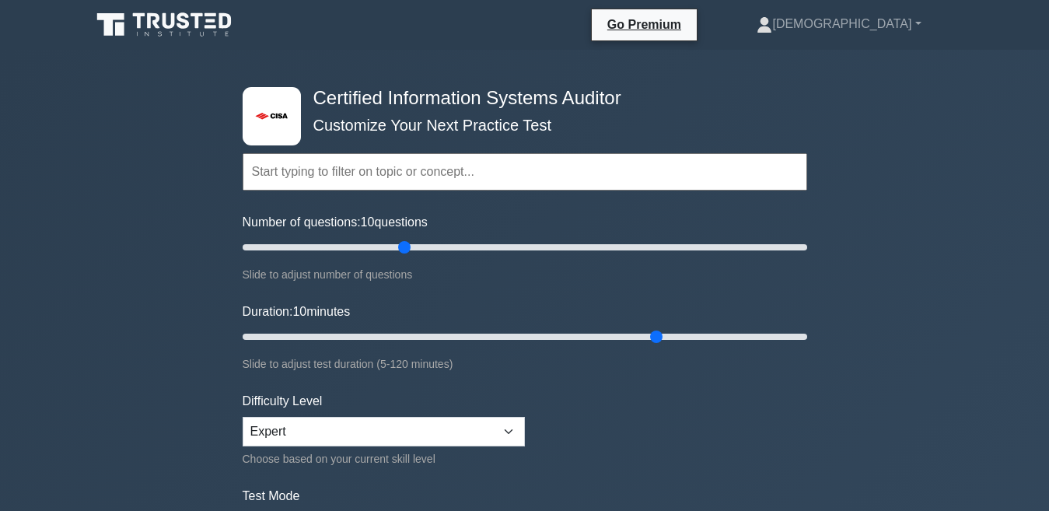
click at [359, 166] on input "text" at bounding box center [525, 171] width 565 height 37
click at [801, 177] on input "text" at bounding box center [525, 171] width 565 height 37
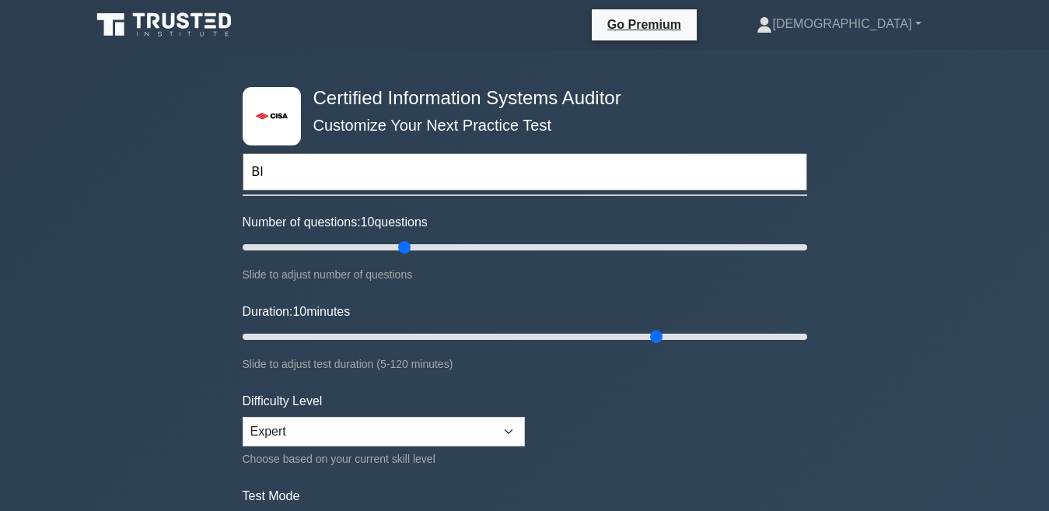
type input "B"
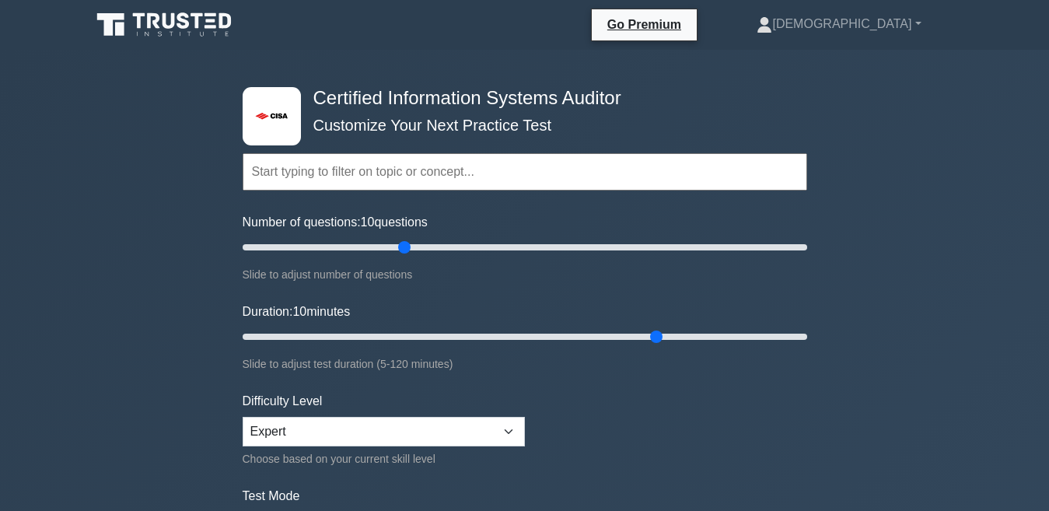
click at [553, 163] on input "text" at bounding box center [525, 171] width 565 height 37
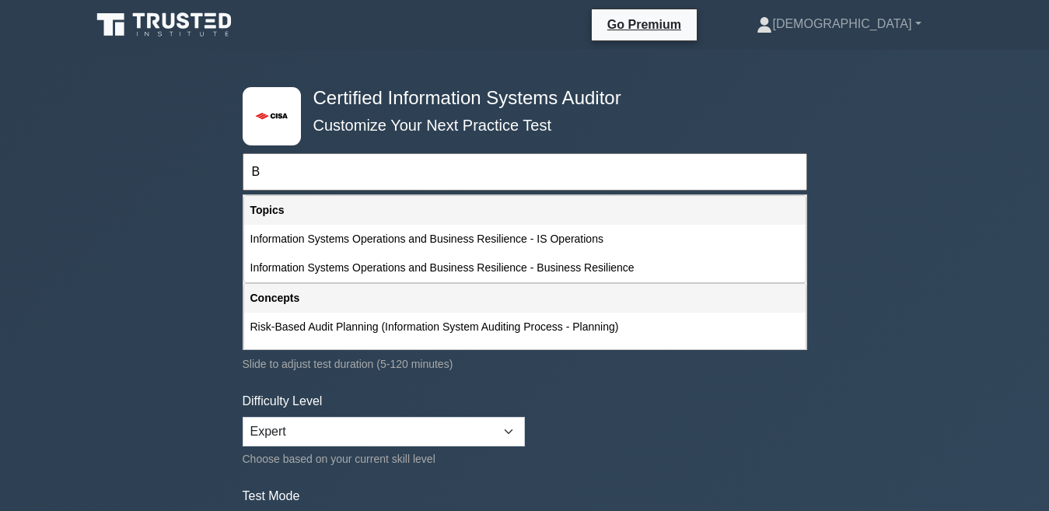
type input "B"
click at [289, 306] on div "Concepts" at bounding box center [525, 298] width 562 height 29
click at [324, 304] on div "Concepts" at bounding box center [525, 298] width 562 height 29
click at [409, 185] on input "B" at bounding box center [525, 171] width 565 height 37
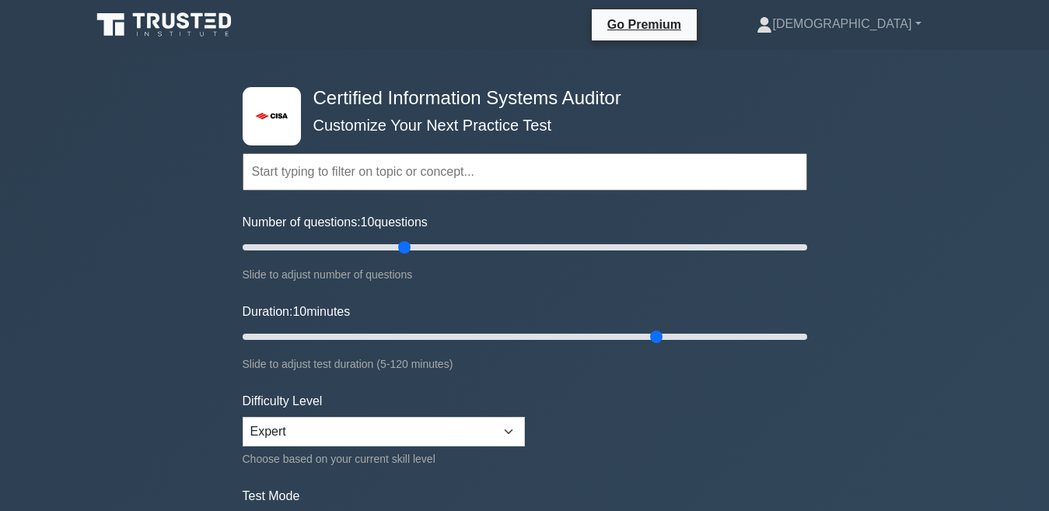
click at [282, 119] on div "Topics Information System Auditing Process - Planning Information System Auditi…" at bounding box center [525, 150] width 565 height 89
